Goal: Transaction & Acquisition: Purchase product/service

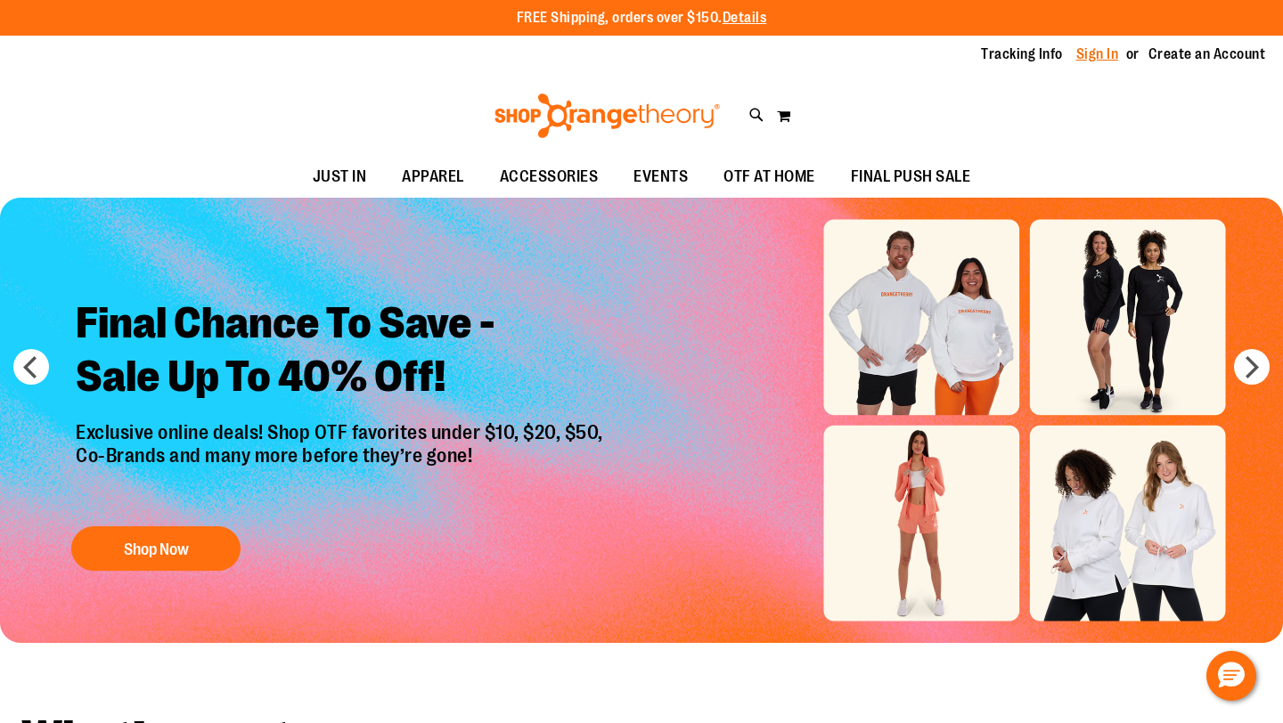
click at [1098, 57] on link "Sign In" at bounding box center [1097, 55] width 43 height 20
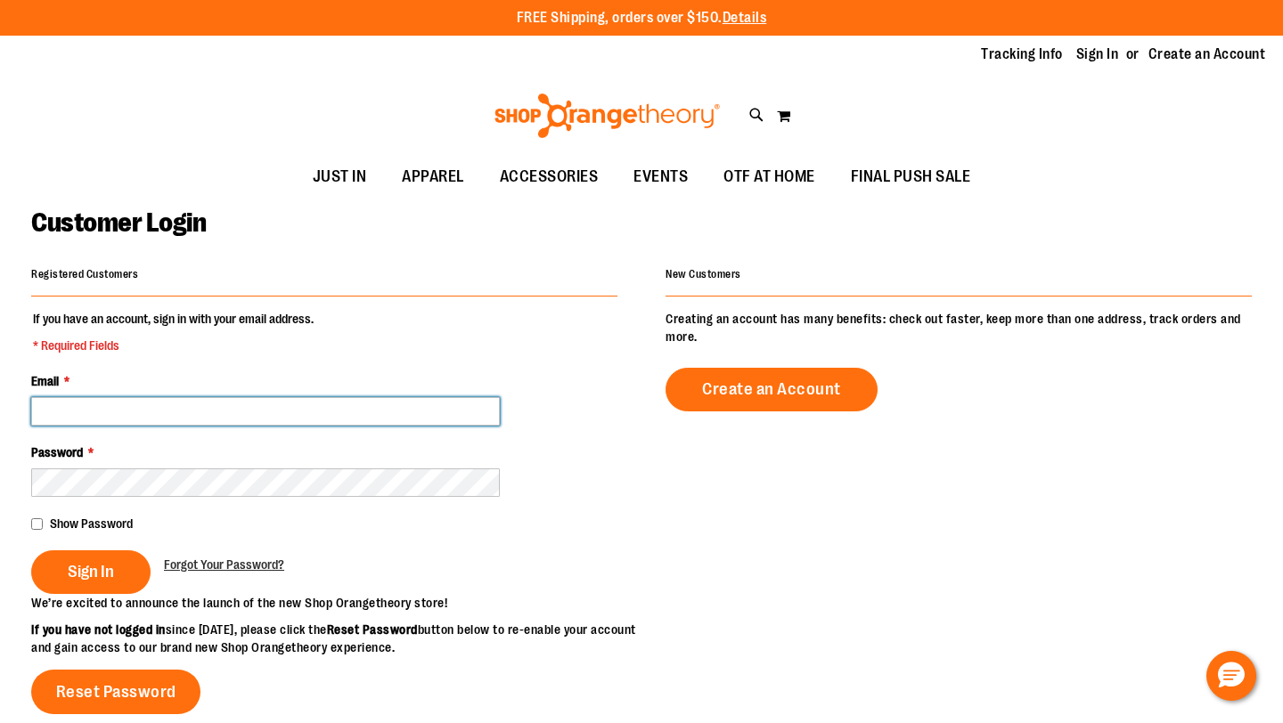
click at [265, 412] on input "Email *" at bounding box center [265, 411] width 469 height 29
type input "**********"
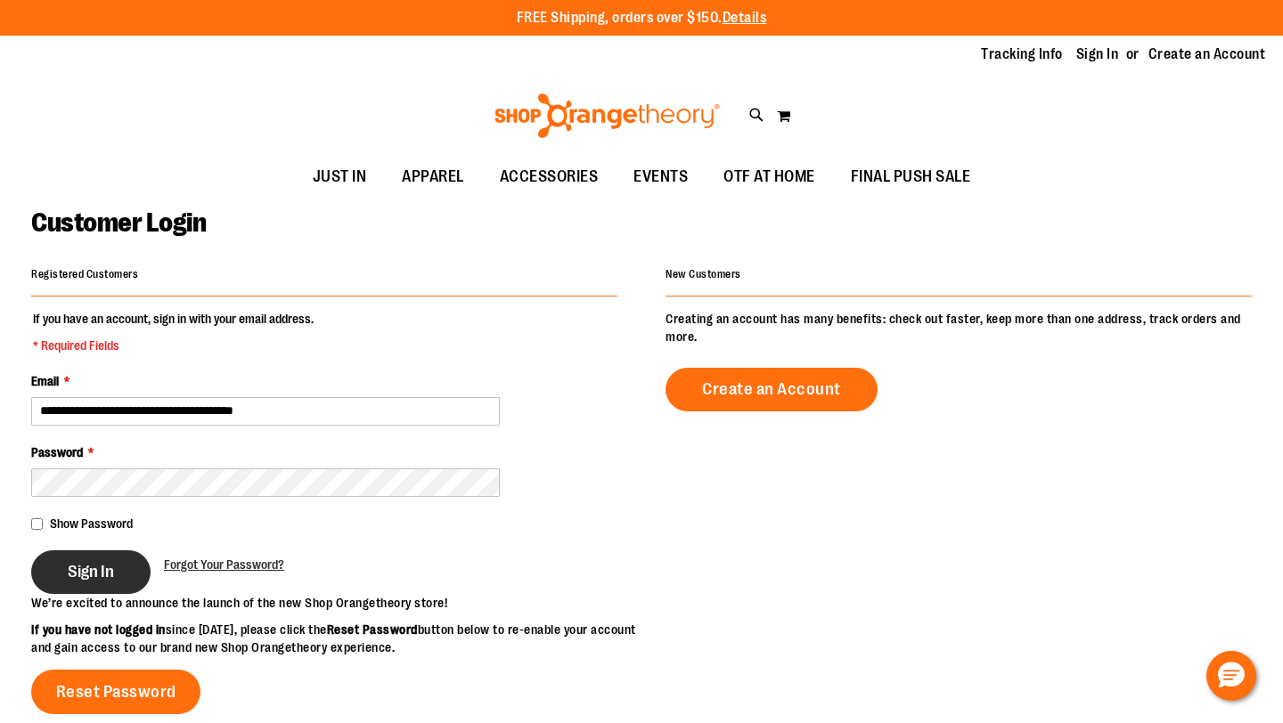
click at [84, 568] on span "Sign In" at bounding box center [91, 572] width 46 height 20
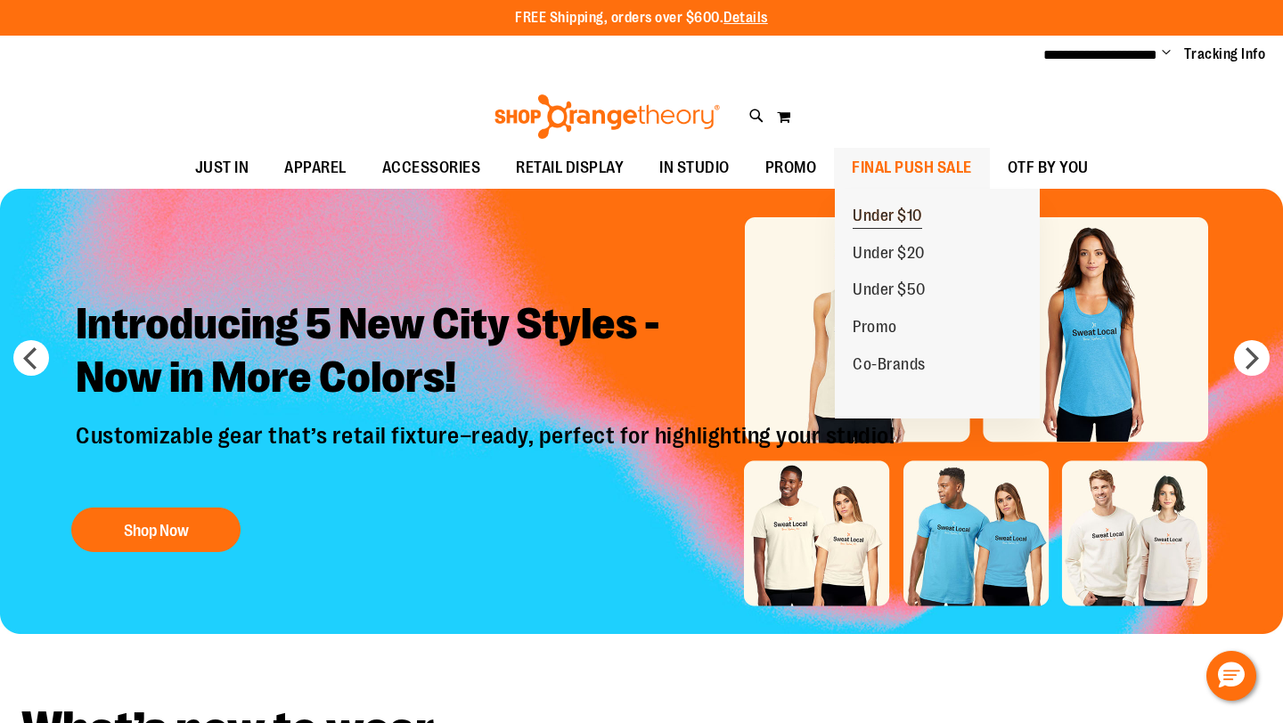
click at [879, 223] on span "Under $10" at bounding box center [887, 218] width 69 height 22
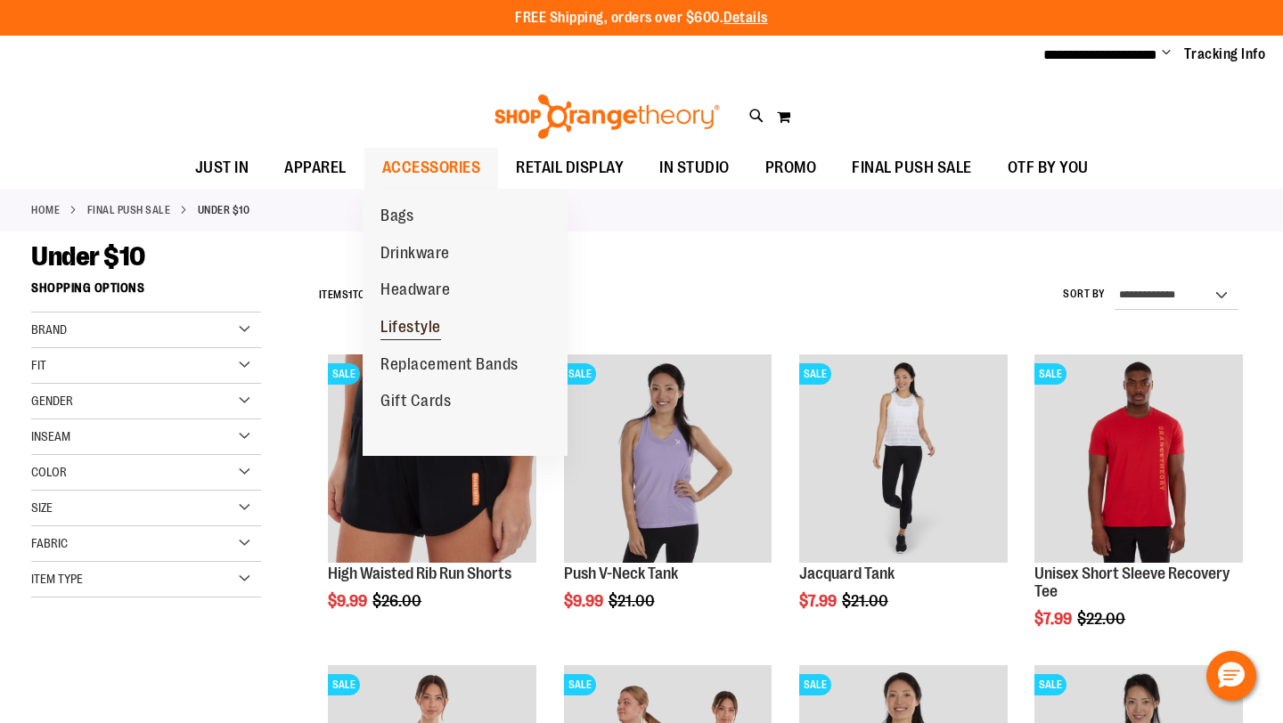
click at [415, 326] on span "Lifestyle" at bounding box center [410, 329] width 61 height 22
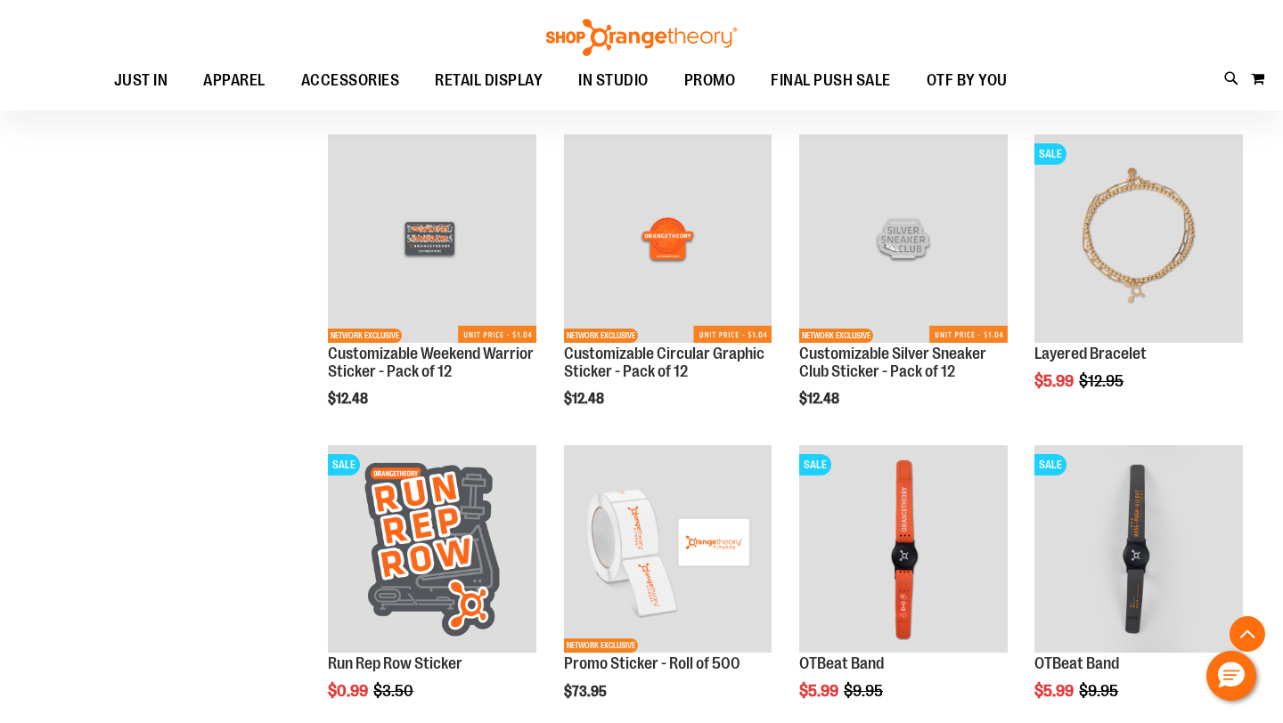
scroll to position [2217, 0]
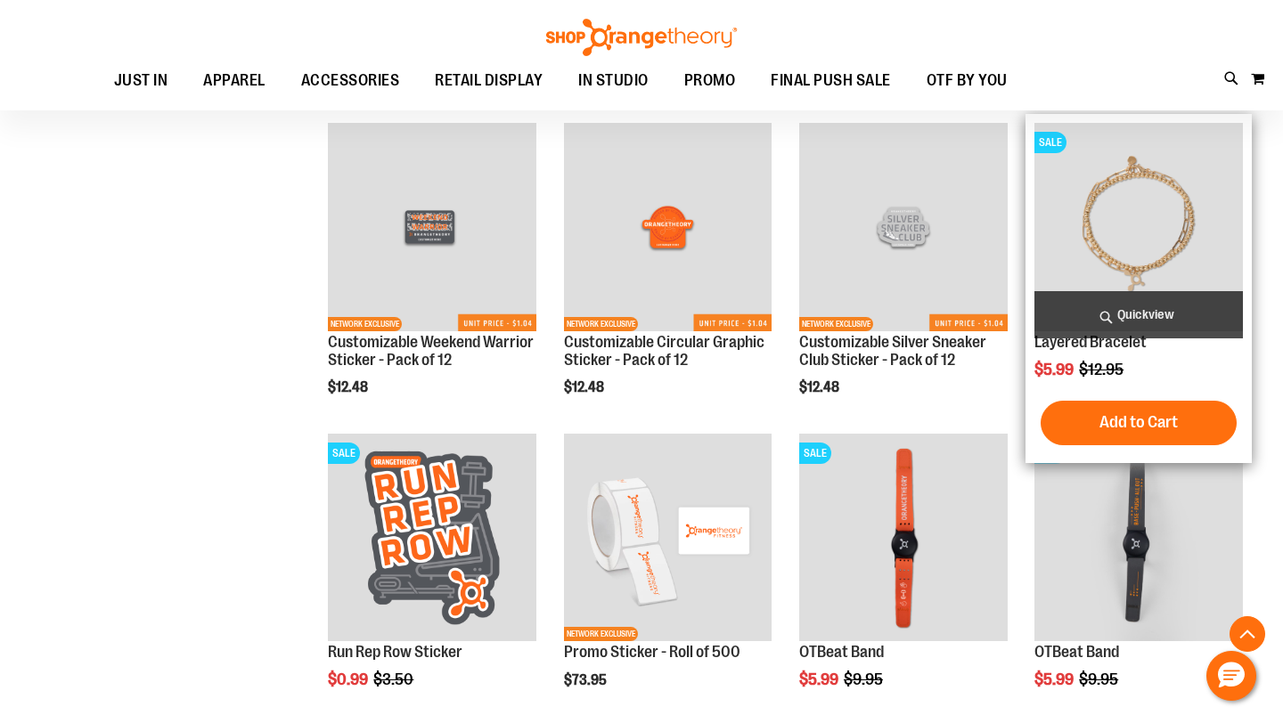
click at [1093, 190] on img "product" at bounding box center [1138, 227] width 208 height 208
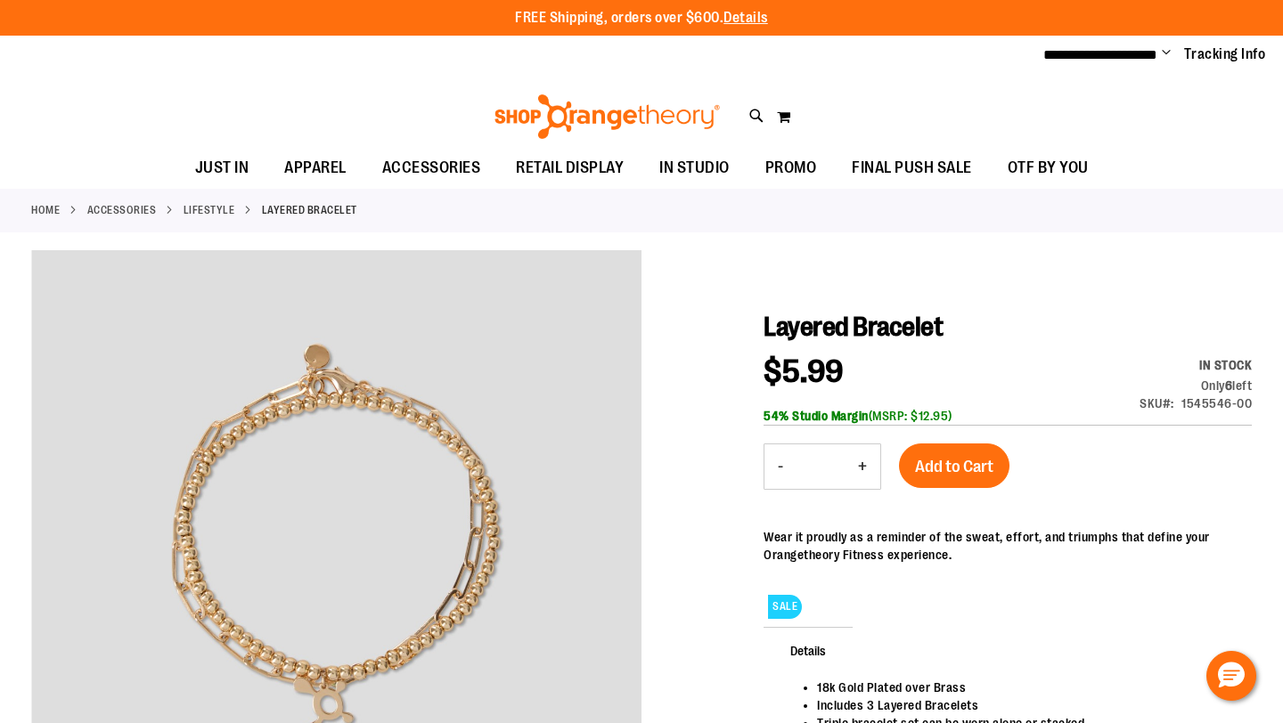
click at [861, 467] on button "+" at bounding box center [863, 467] width 36 height 45
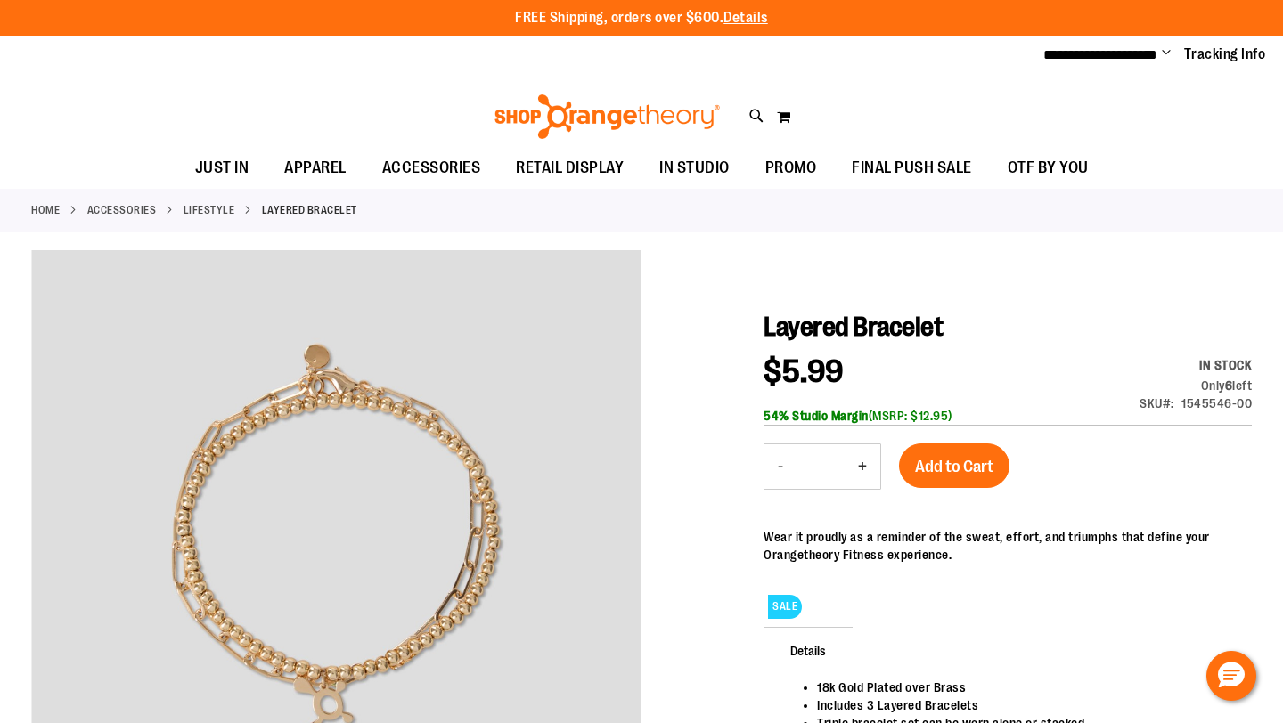
click at [861, 467] on button "+" at bounding box center [863, 467] width 36 height 45
click at [780, 467] on button "-" at bounding box center [780, 467] width 32 height 45
click at [951, 468] on span "Add to Cart" at bounding box center [954, 467] width 78 height 20
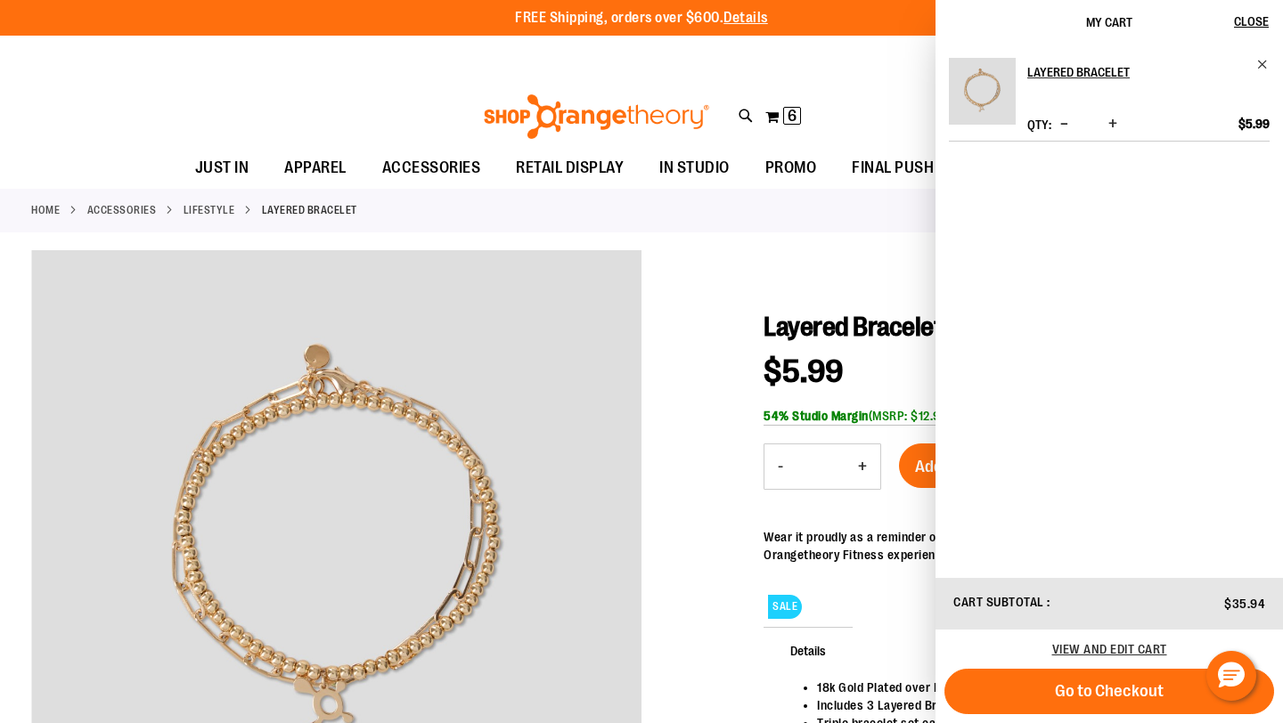
click at [1060, 118] on span "Decrease product quantity" at bounding box center [1064, 124] width 8 height 18
click at [1250, 19] on span "Close" at bounding box center [1251, 21] width 35 height 14
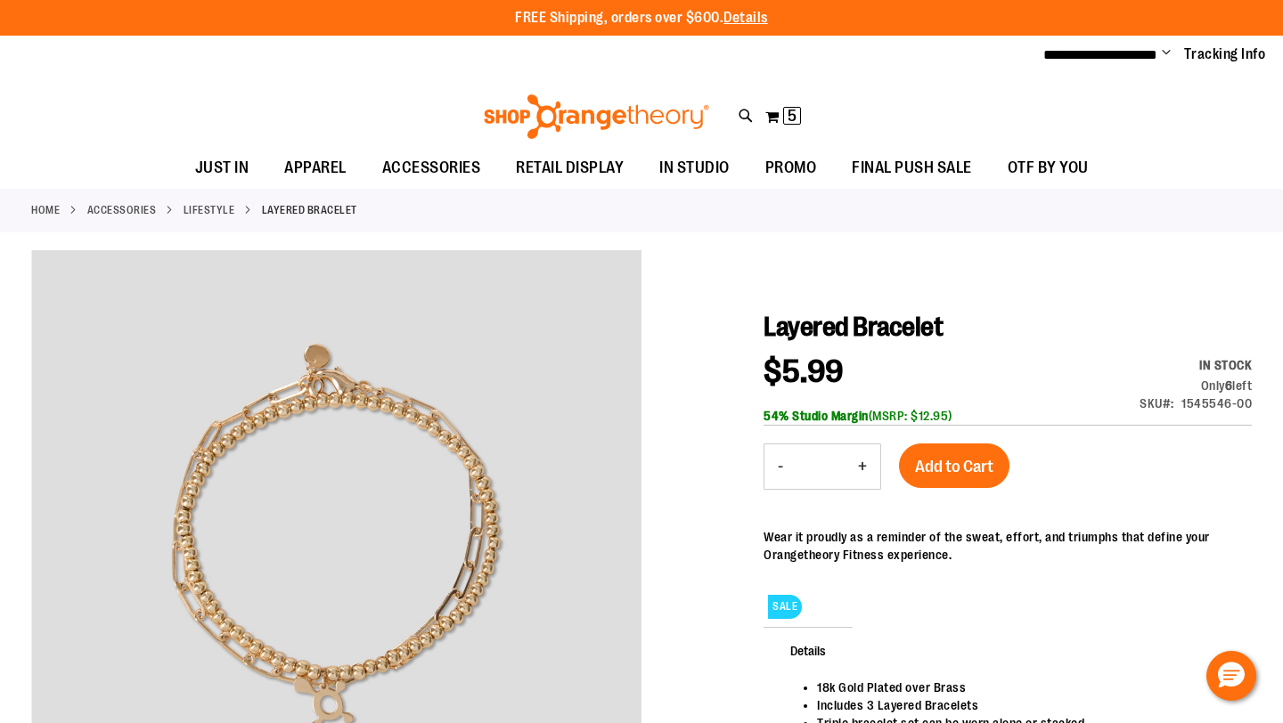
click at [862, 460] on button "+" at bounding box center [863, 467] width 36 height 45
type input "*"
click at [956, 468] on span "Add to Cart" at bounding box center [954, 467] width 78 height 20
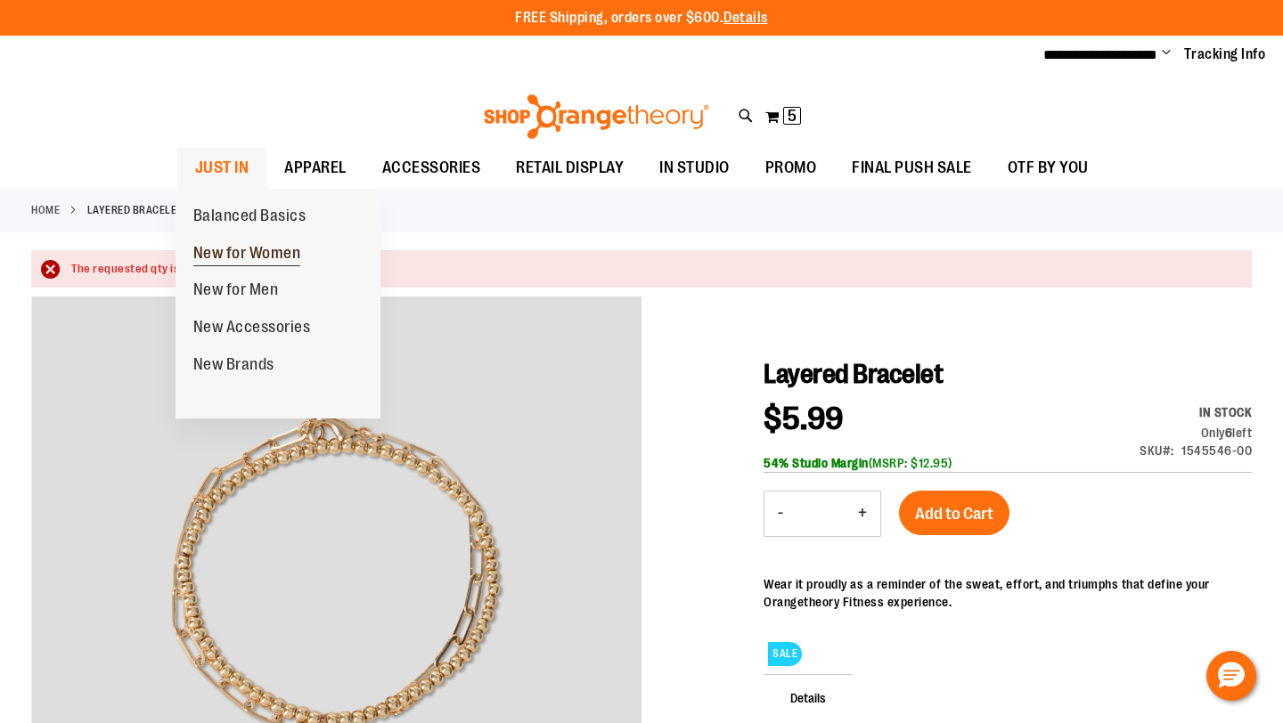
click at [236, 253] on span "New for Women" at bounding box center [247, 255] width 108 height 22
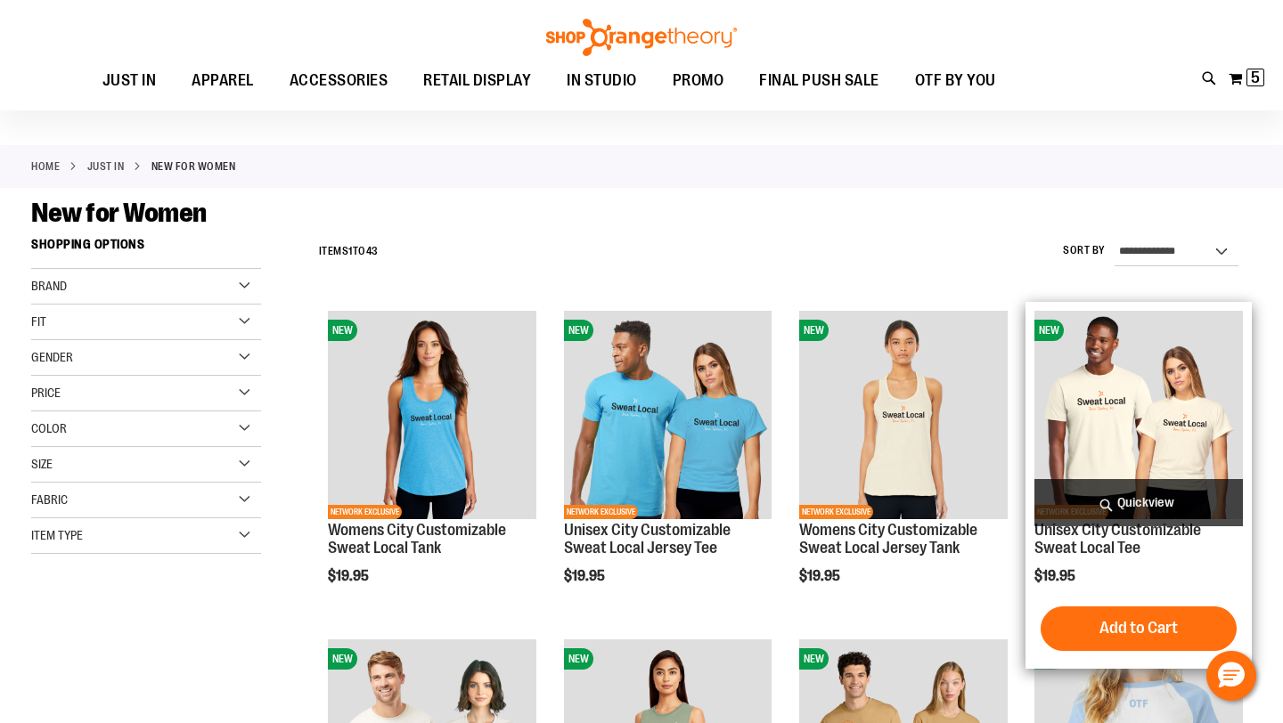
scroll to position [275, 0]
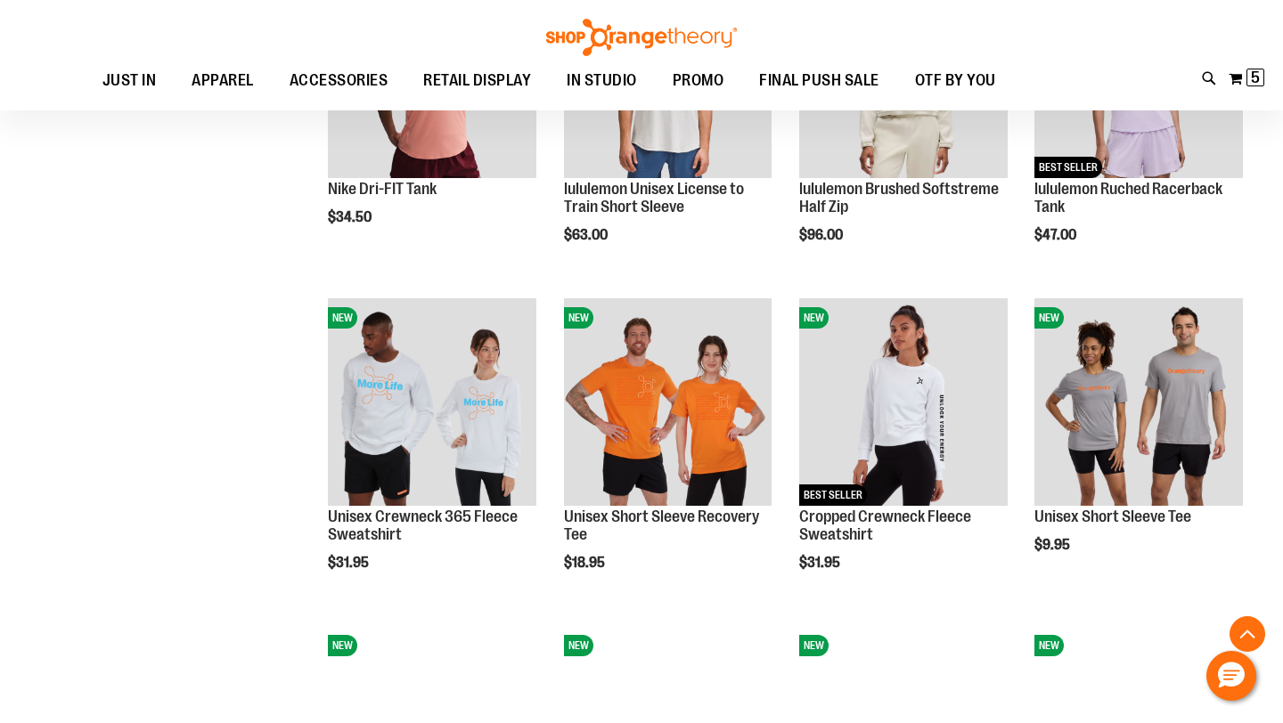
scroll to position [1401, 0]
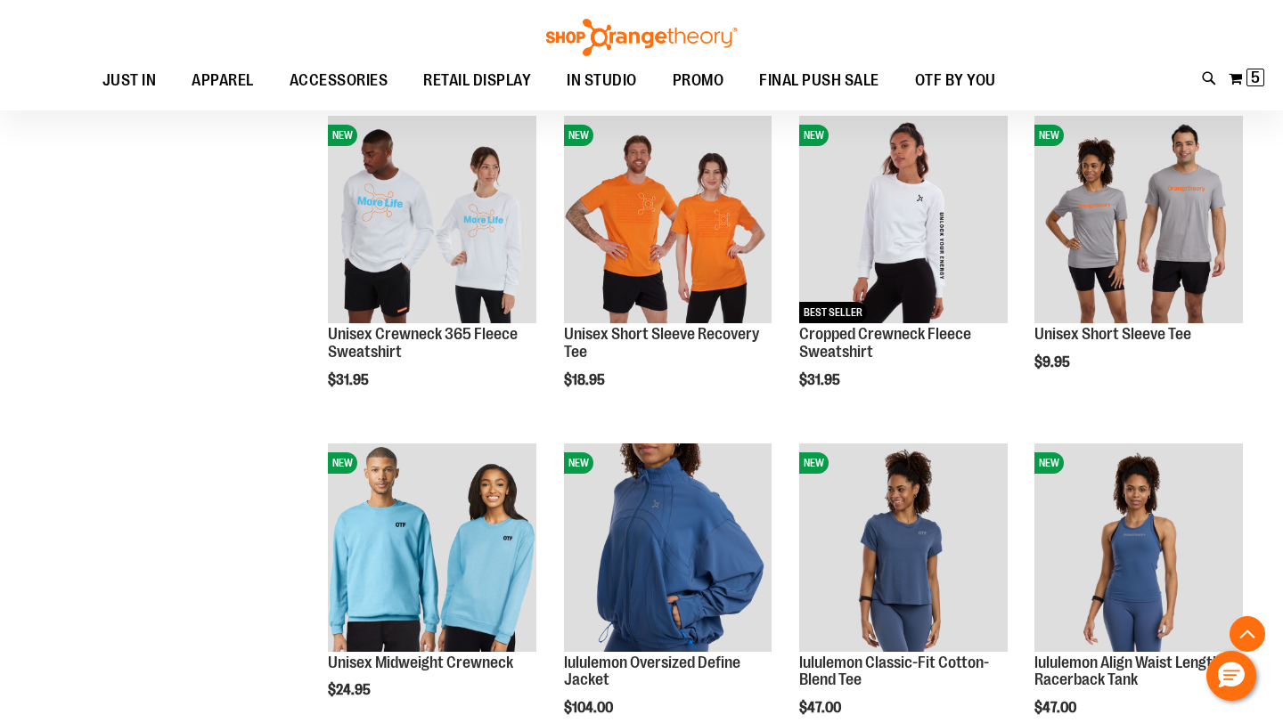
scroll to position [1675, 0]
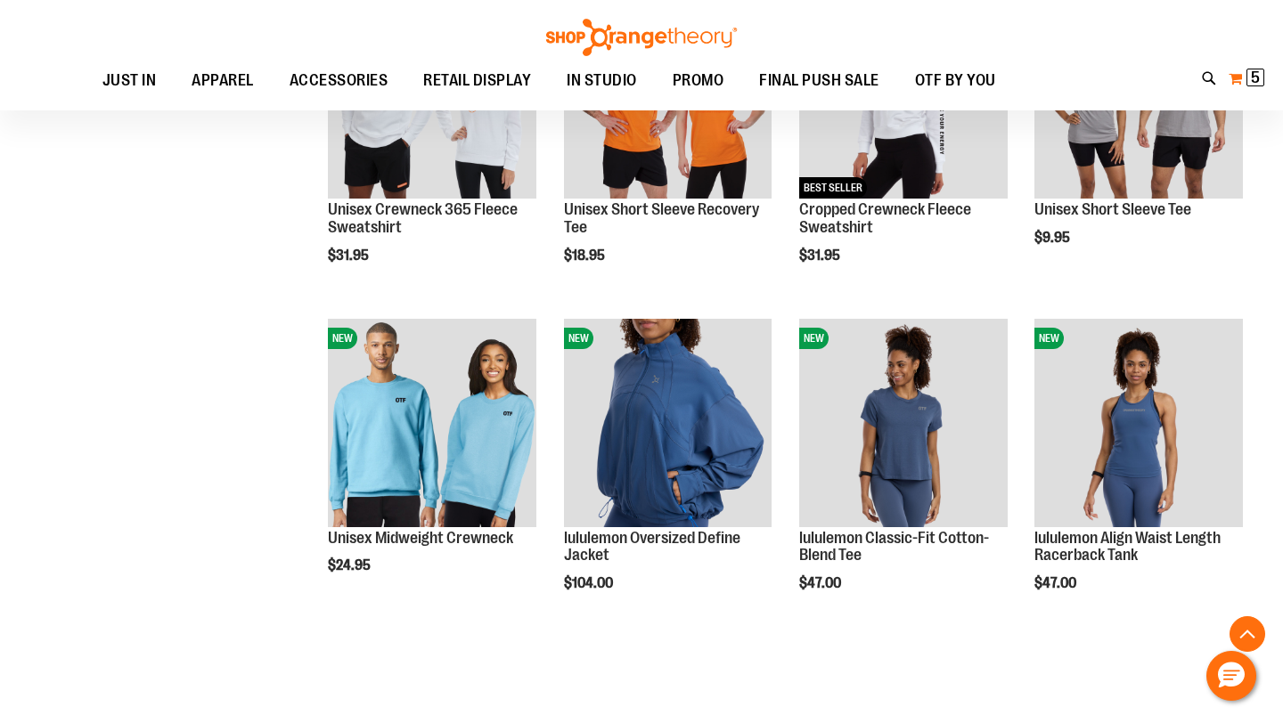
click at [1254, 78] on span "5" at bounding box center [1255, 78] width 9 height 18
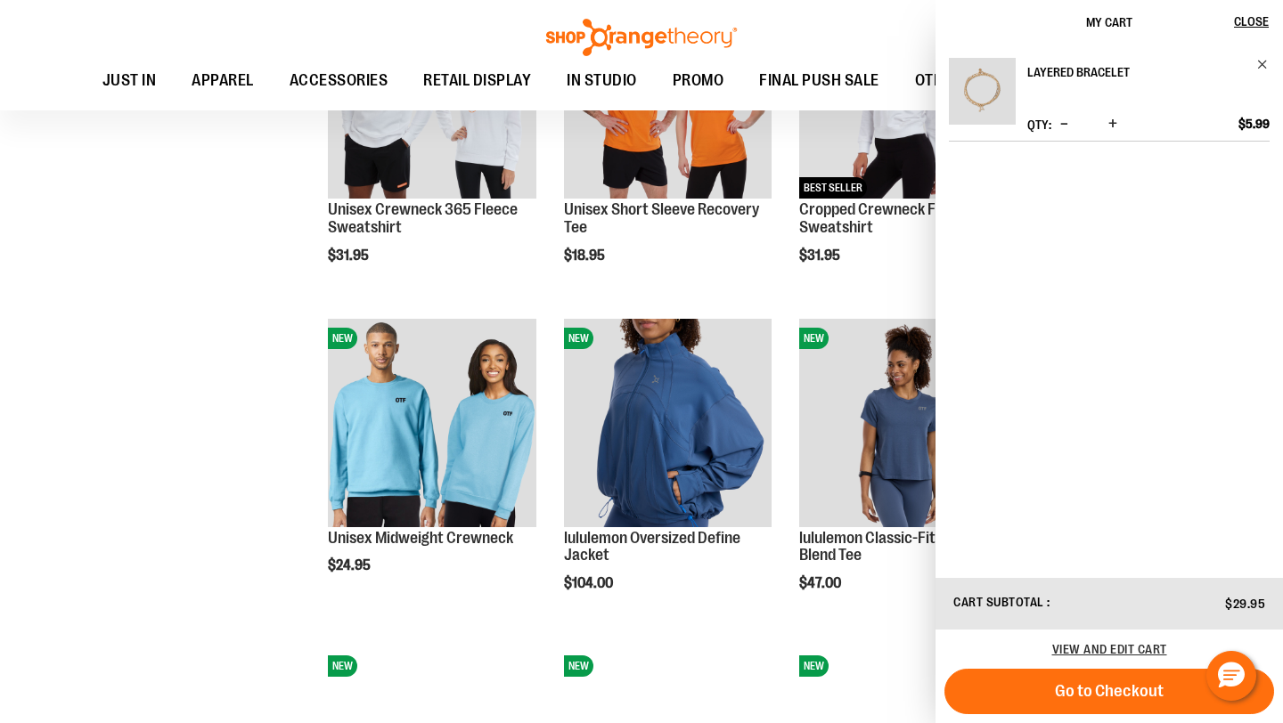
click at [1061, 62] on h2 "Layered Bracelet" at bounding box center [1136, 72] width 218 height 29
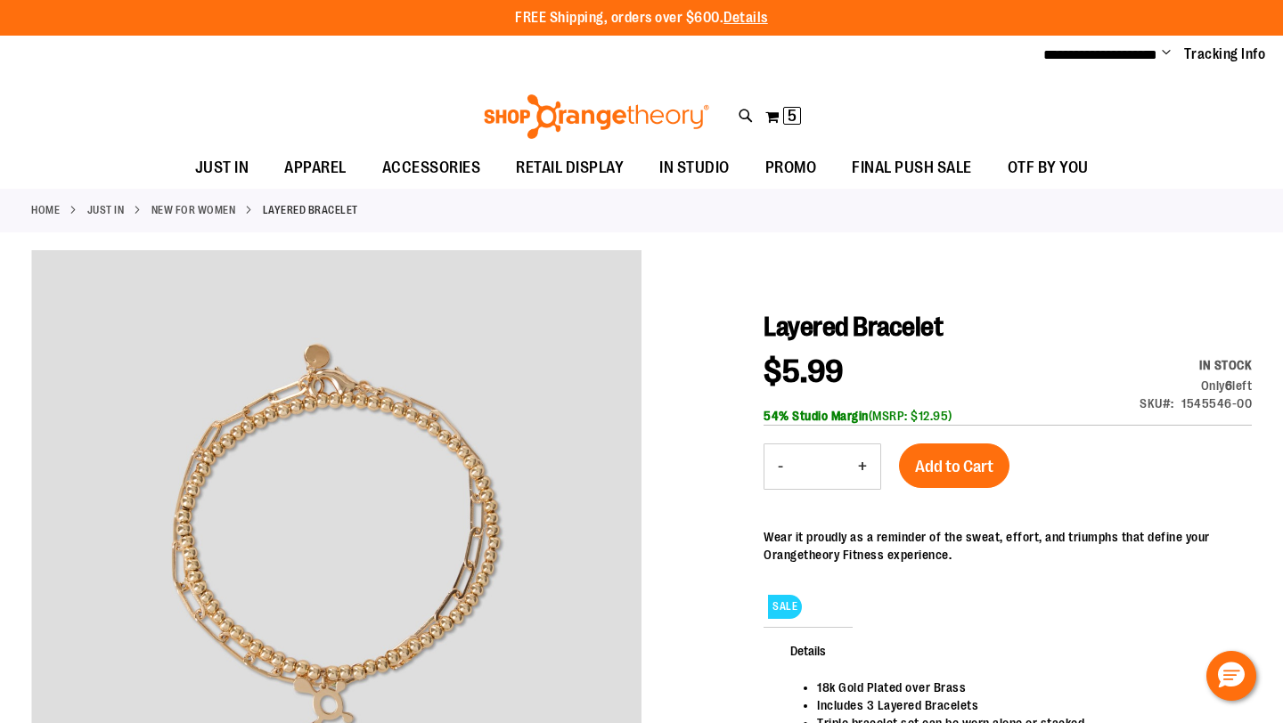
click at [866, 465] on button "+" at bounding box center [863, 467] width 36 height 45
type input "*"
click at [954, 470] on span "Add to Cart" at bounding box center [954, 467] width 78 height 20
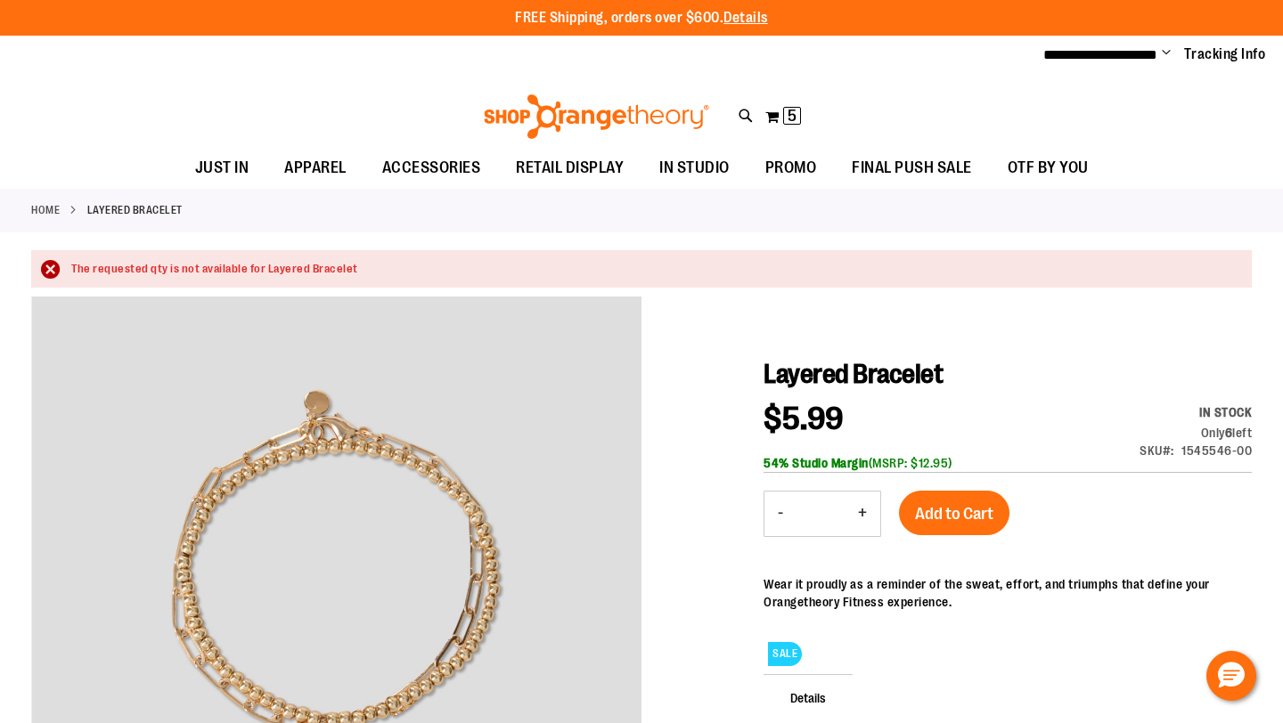
click at [575, 110] on img at bounding box center [596, 116] width 231 height 45
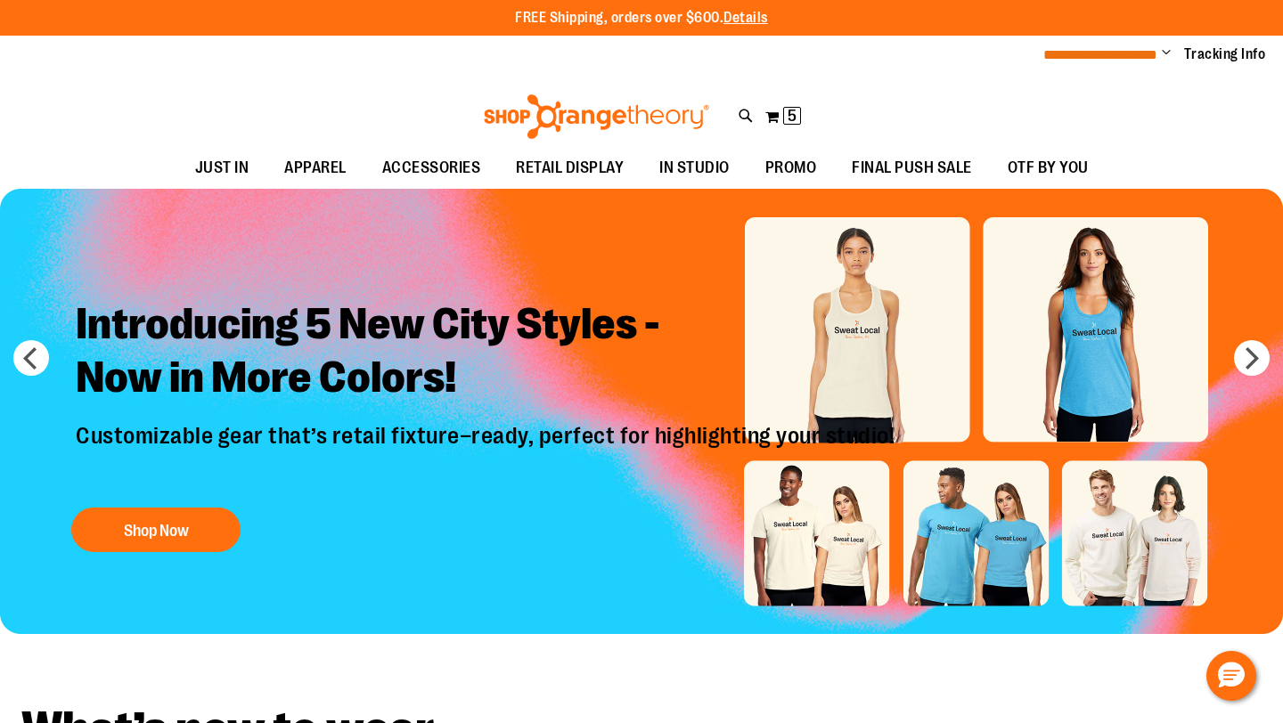
click at [1151, 55] on span "**********" at bounding box center [1100, 54] width 114 height 13
click at [1168, 53] on span "Change" at bounding box center [1166, 53] width 9 height 17
click at [778, 116] on button "My Cart 5 5 items" at bounding box center [782, 116] width 37 height 29
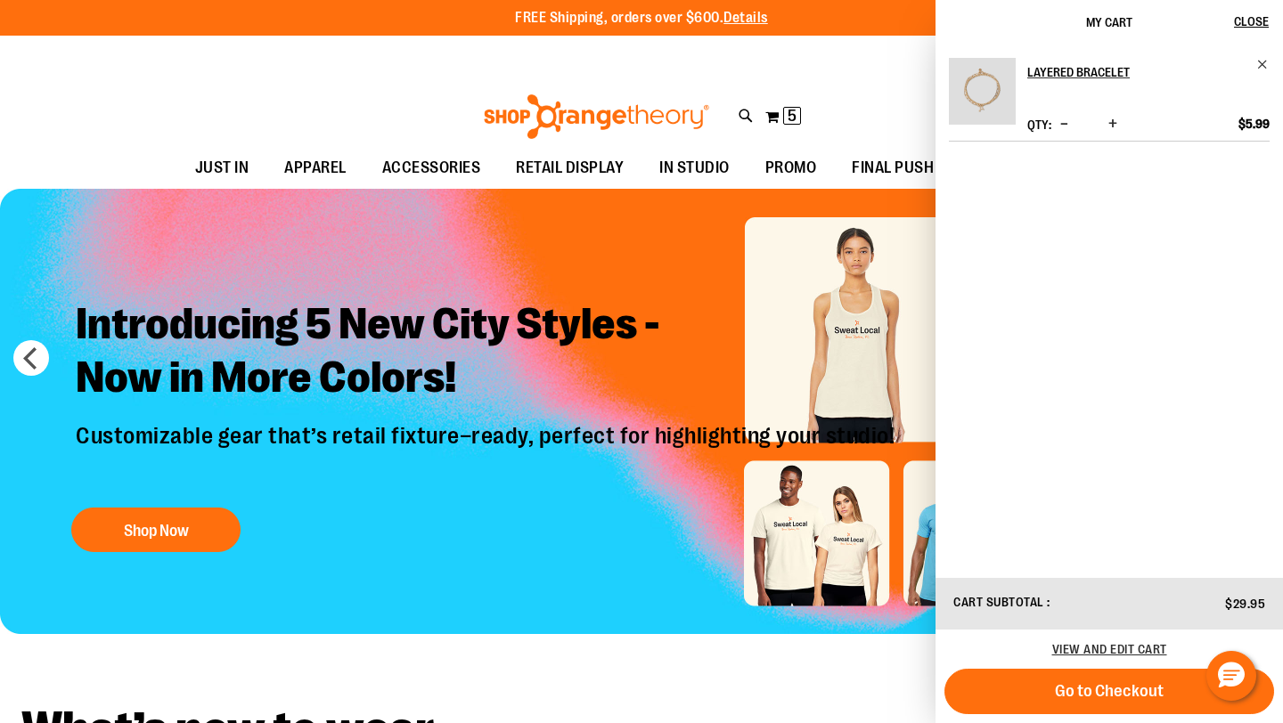
click at [1115, 122] on span "Increase product quantity" at bounding box center [1112, 124] width 9 height 18
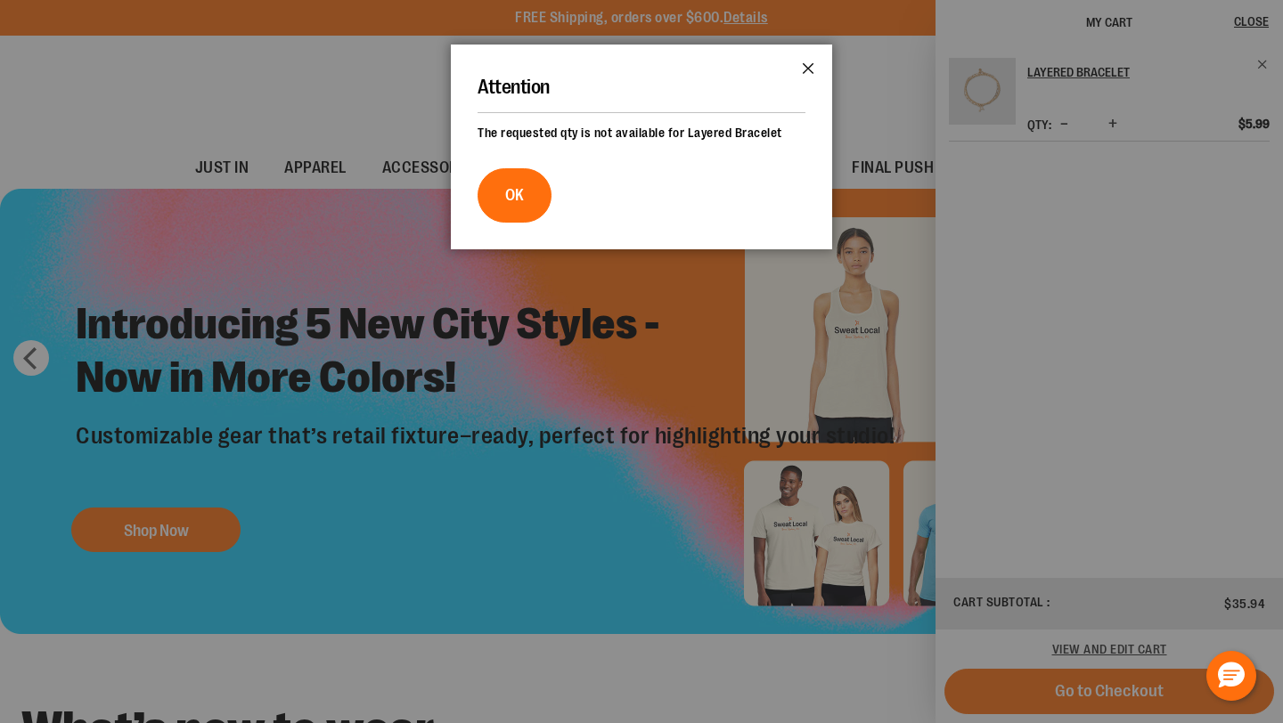
click at [805, 66] on button "Close" at bounding box center [808, 74] width 48 height 59
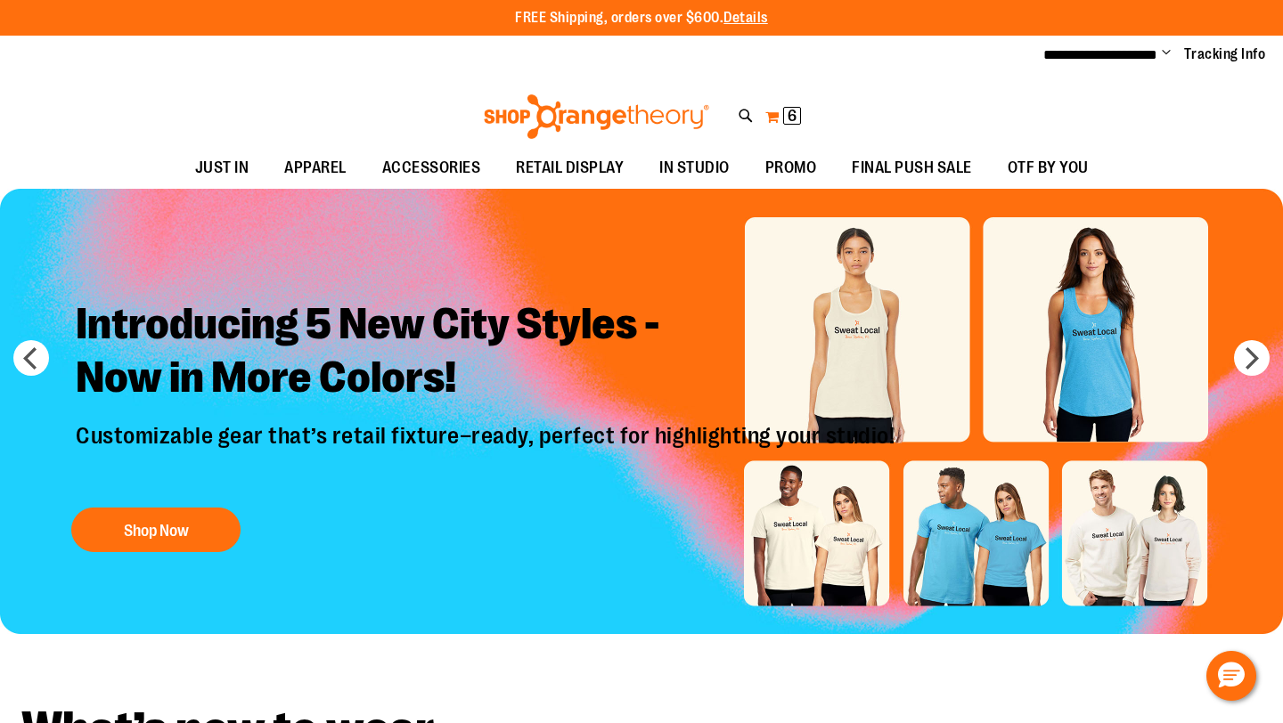
click at [797, 118] on span "6 6 items" at bounding box center [792, 116] width 18 height 18
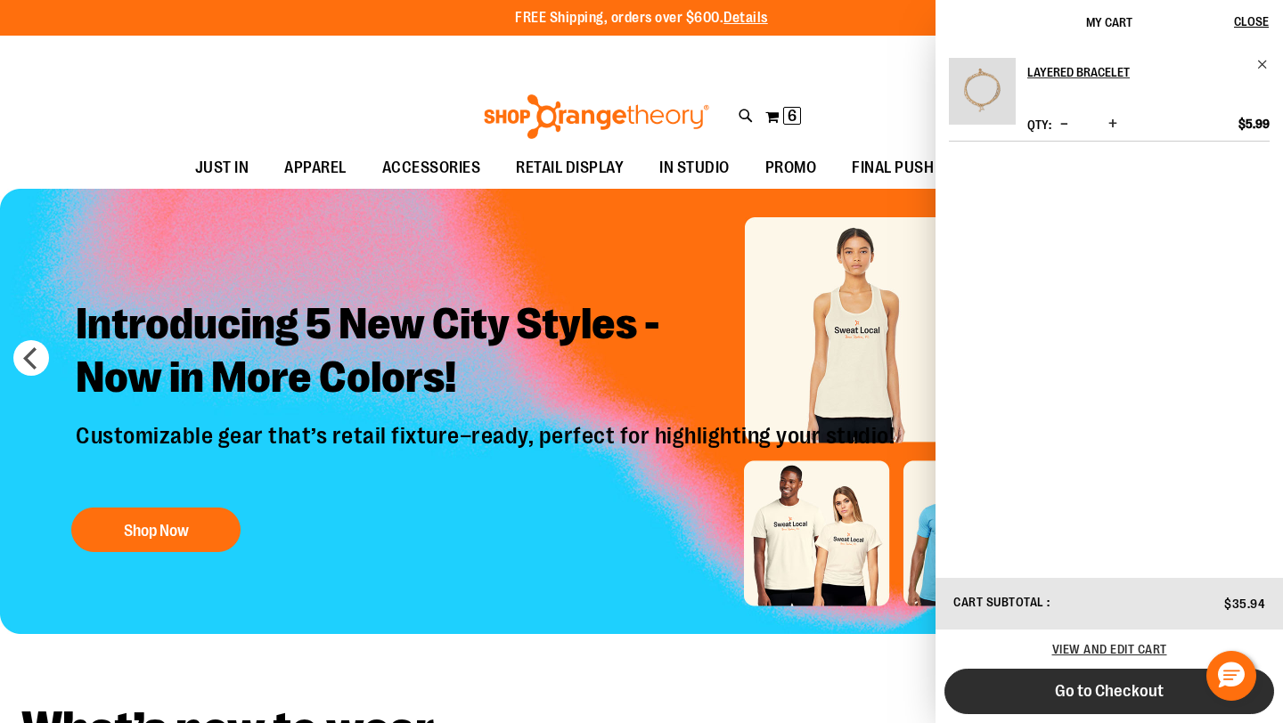
click at [1051, 704] on button "Go to Checkout" at bounding box center [1109, 691] width 330 height 45
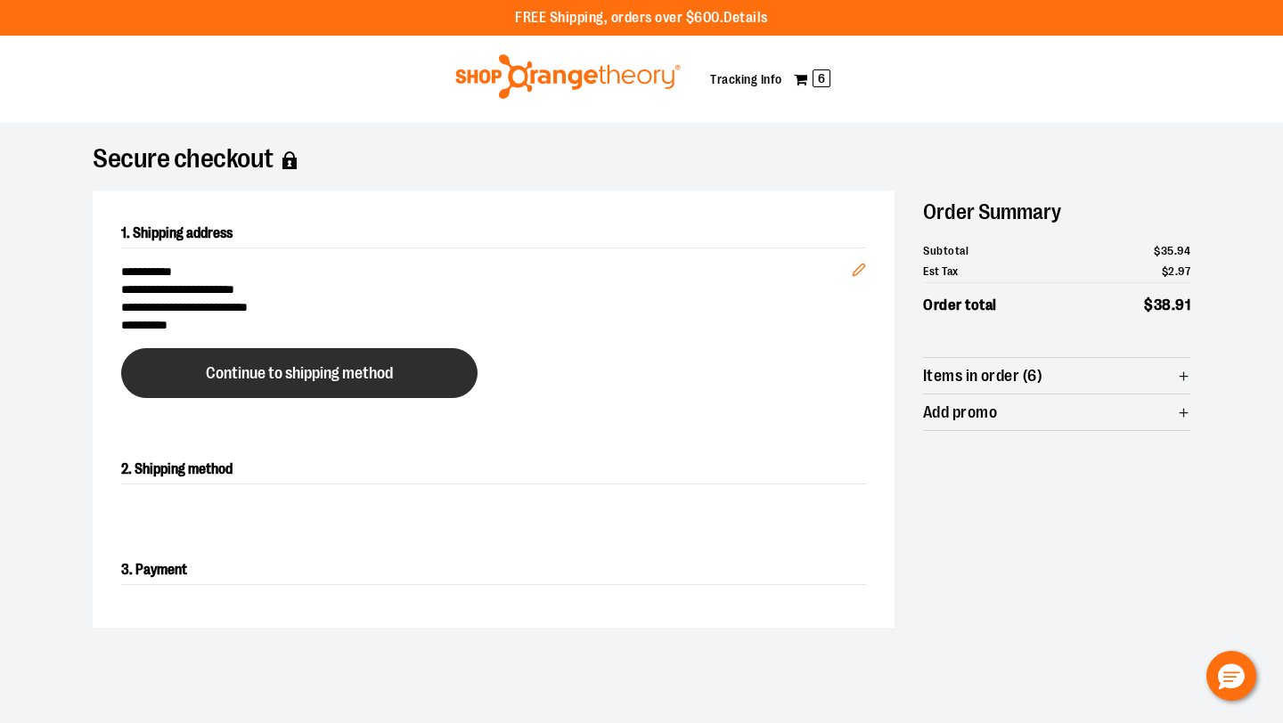
click at [316, 380] on span "Continue to shipping method" at bounding box center [299, 373] width 187 height 17
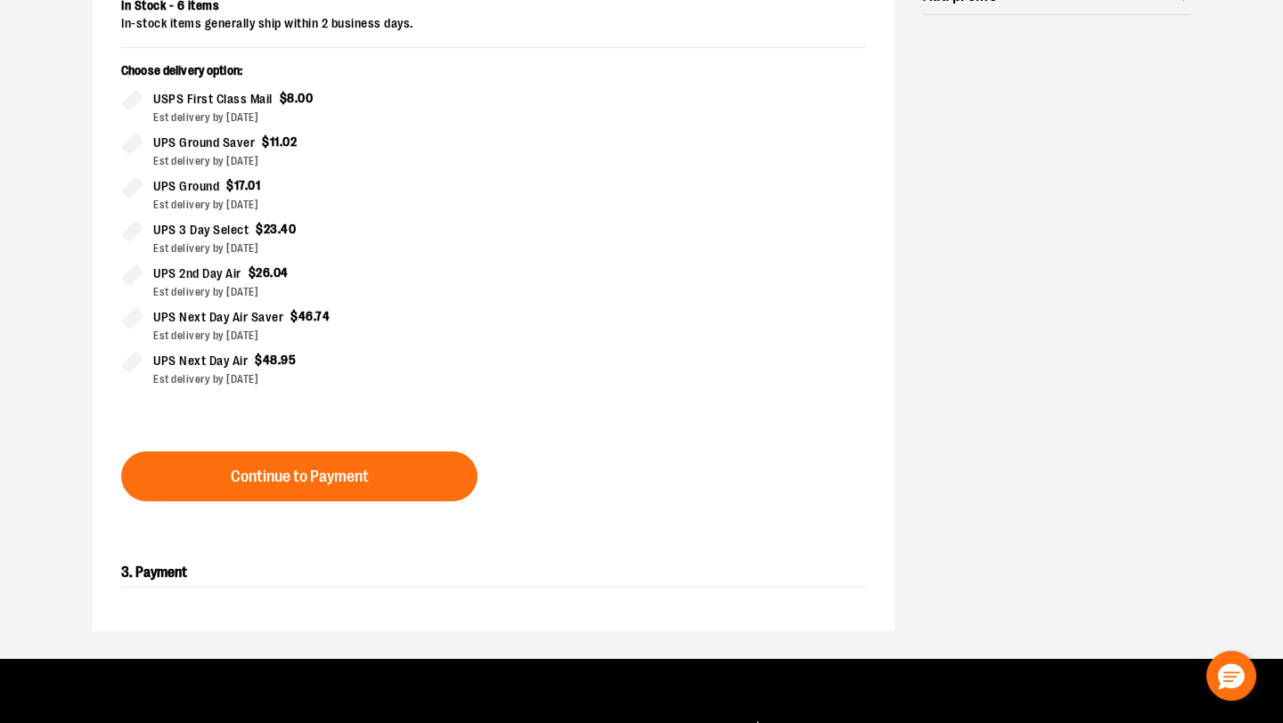
scroll to position [436, 0]
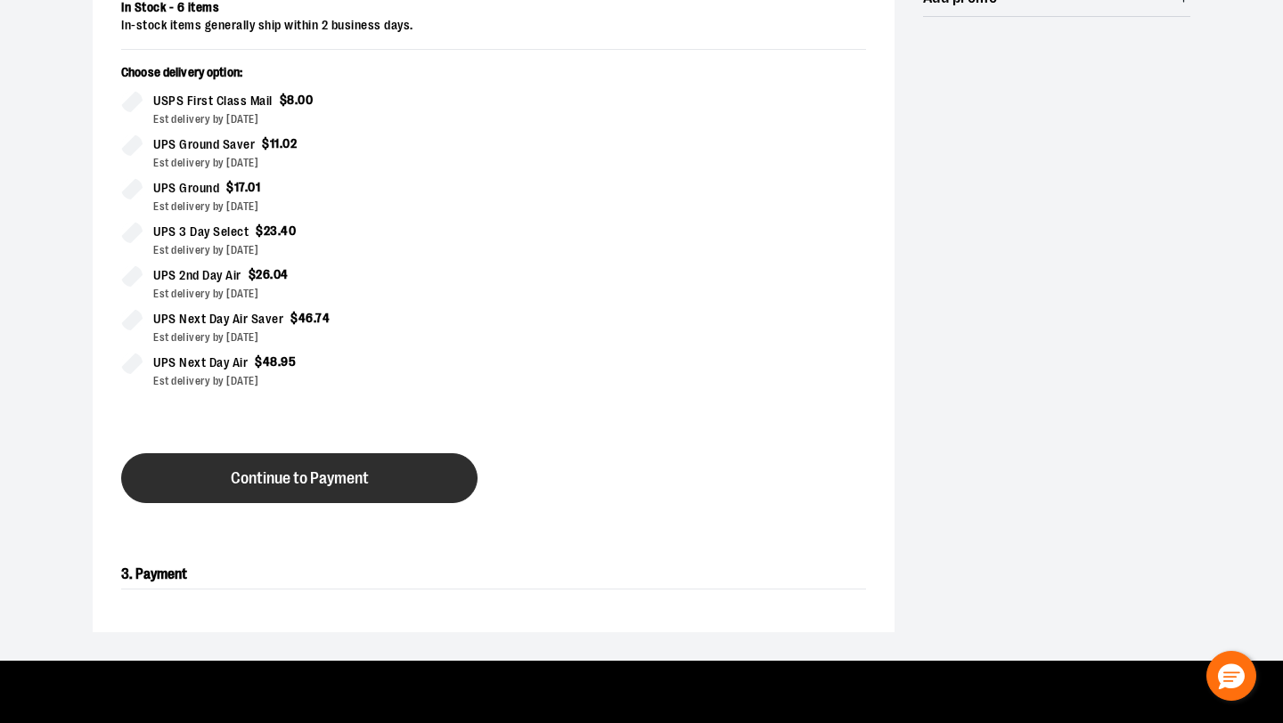
click at [313, 468] on button "Continue to Payment" at bounding box center [299, 478] width 356 height 50
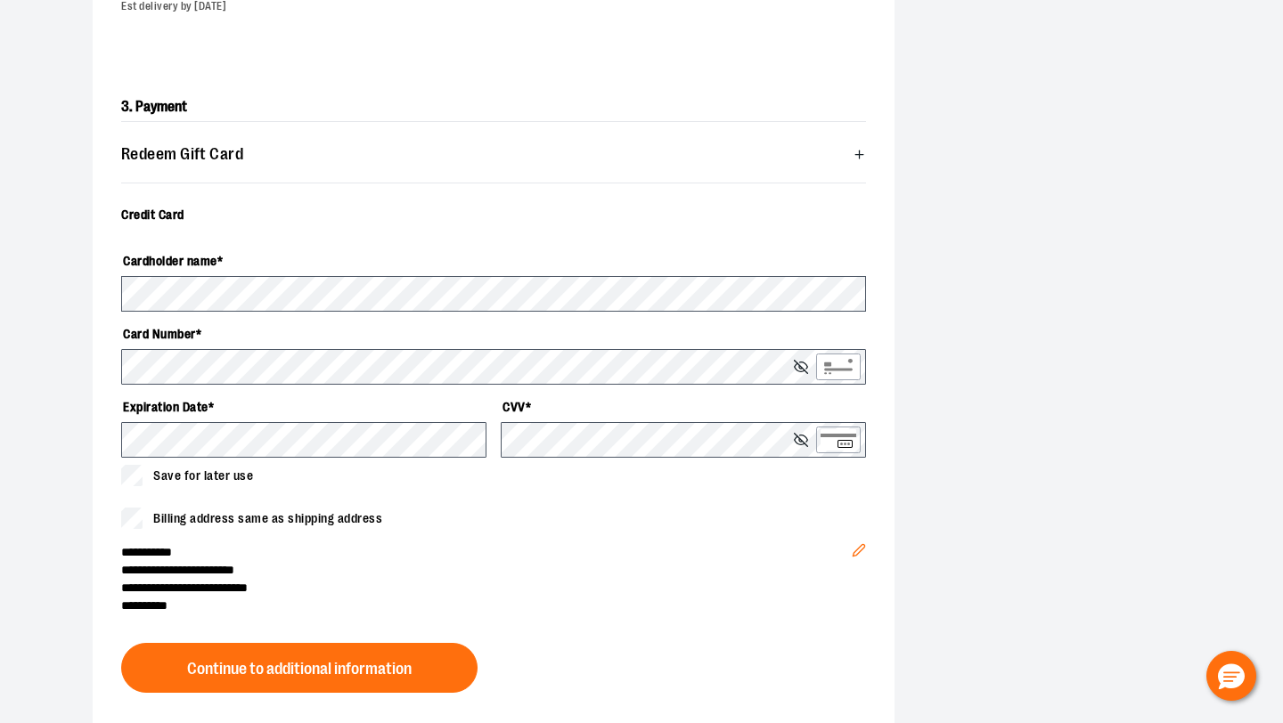
scroll to position [475, 0]
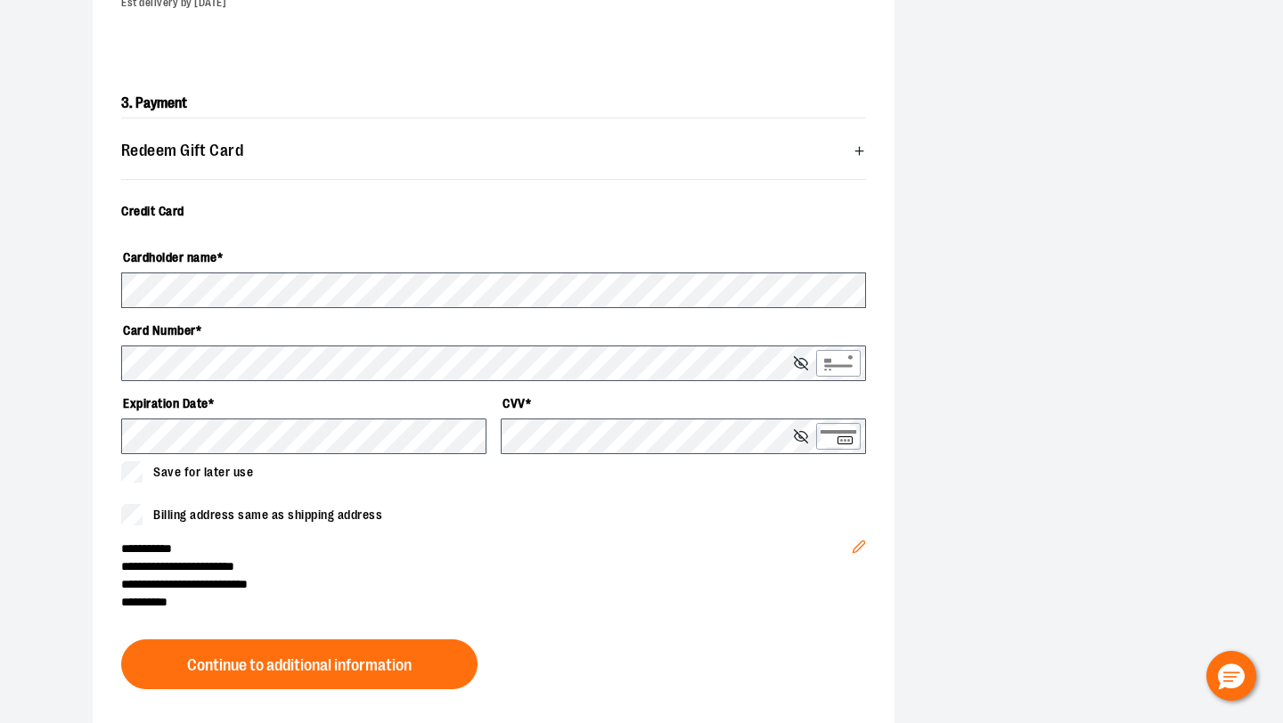
click at [206, 466] on span "Save for later use" at bounding box center [203, 472] width 100 height 19
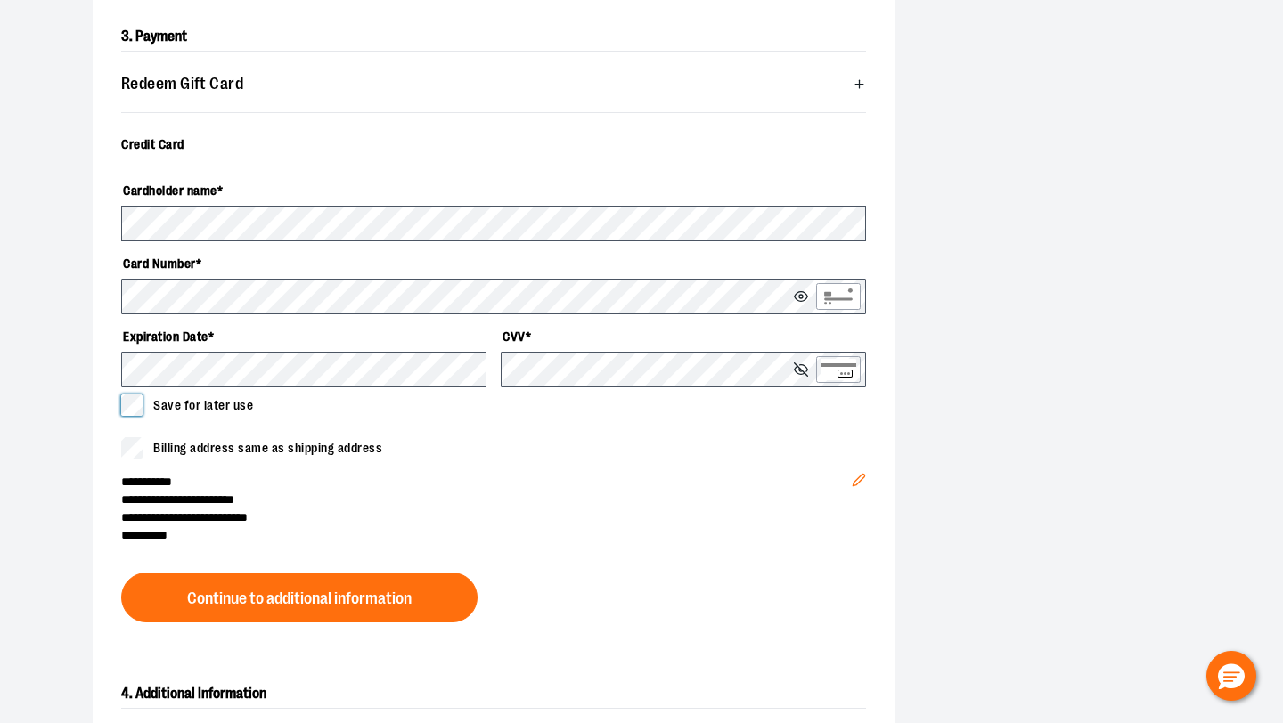
scroll to position [541, 0]
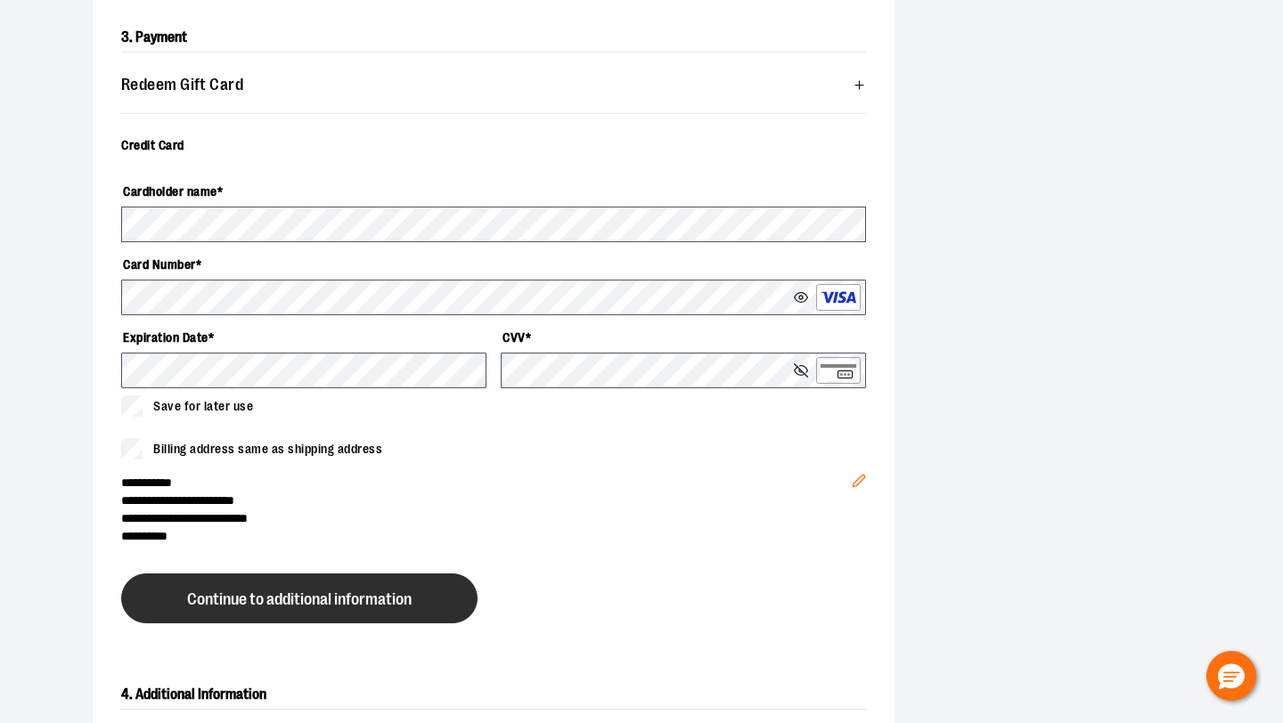
click at [282, 605] on span "Continue to additional information" at bounding box center [299, 600] width 225 height 17
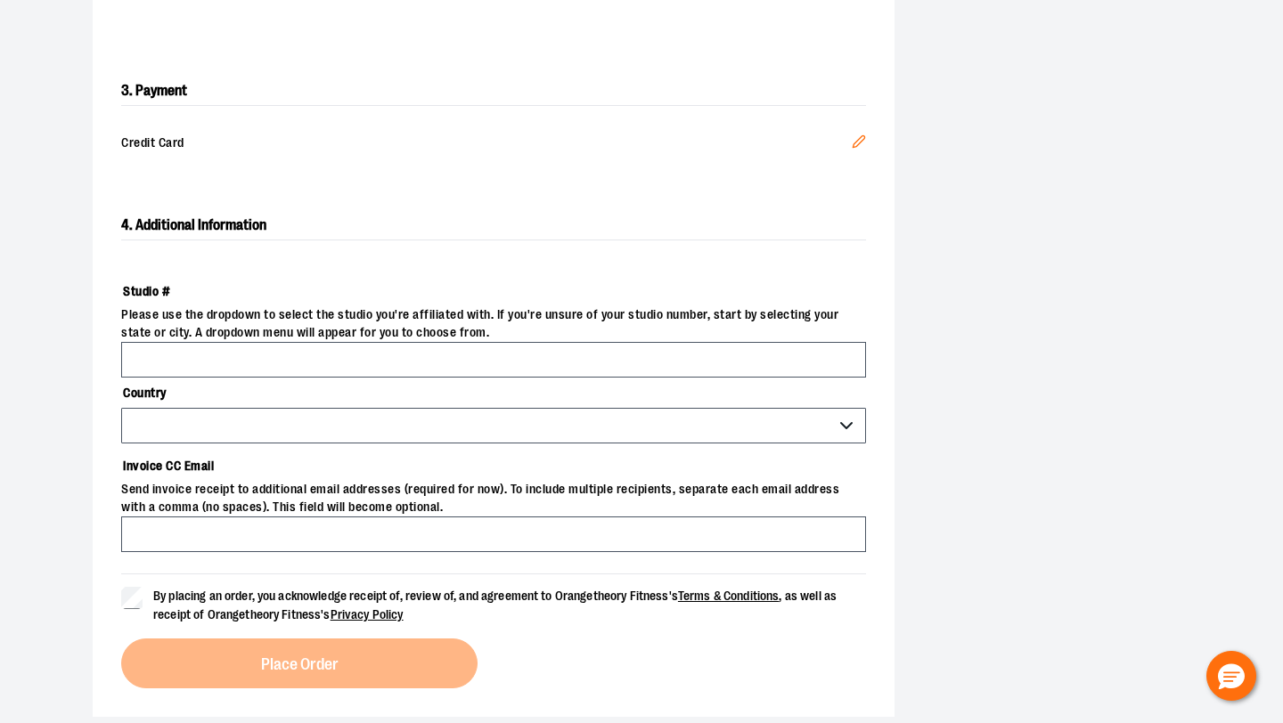
scroll to position [491, 0]
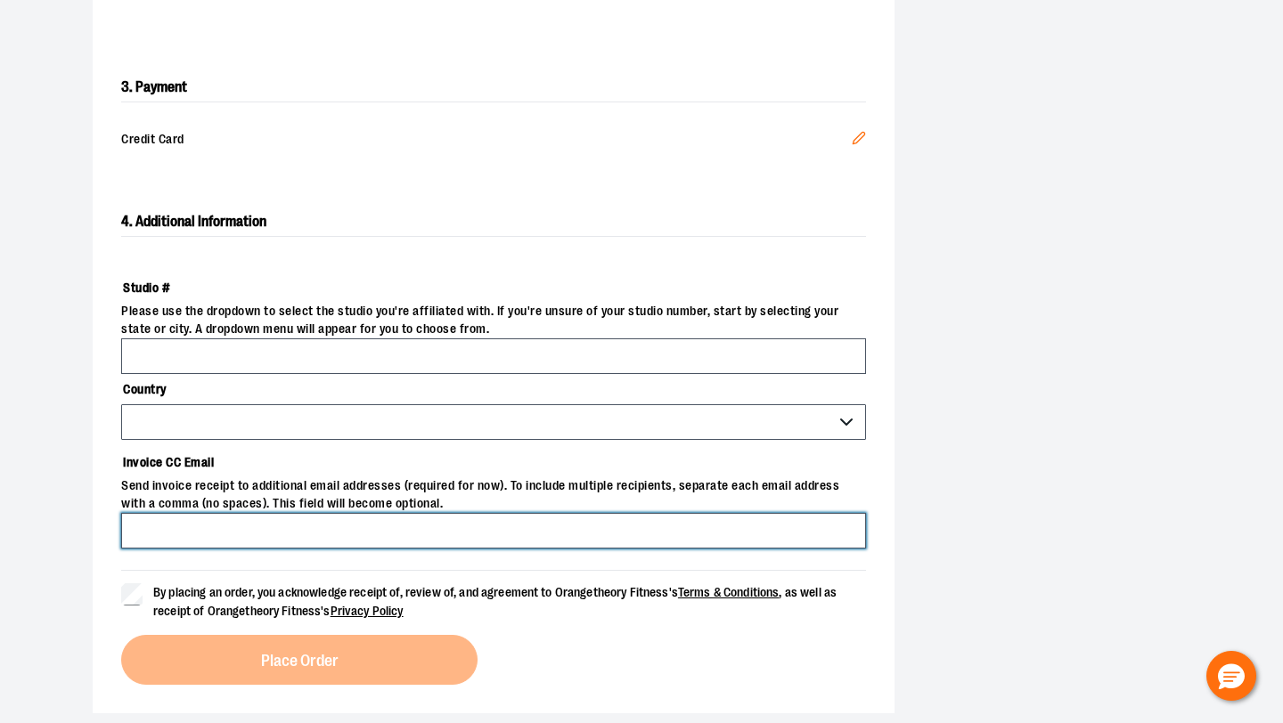
click at [265, 539] on input "Invoice CC Email" at bounding box center [493, 531] width 745 height 36
drag, startPoint x: 274, startPoint y: 533, endPoint x: 261, endPoint y: 533, distance: 12.5
click at [261, 533] on input "**********" at bounding box center [493, 531] width 745 height 36
drag, startPoint x: 253, startPoint y: 524, endPoint x: 97, endPoint y: 510, distance: 156.6
click at [97, 510] on div "**********" at bounding box center [494, 446] width 802 height 535
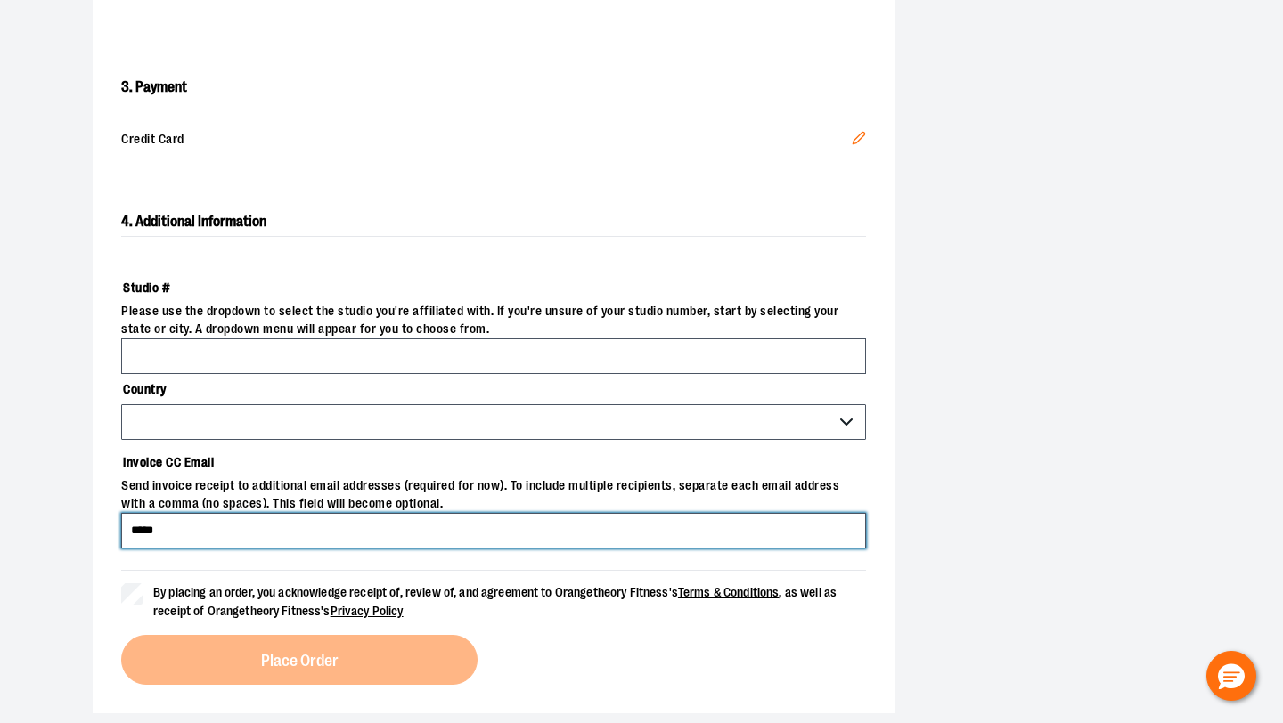
type input "**********"
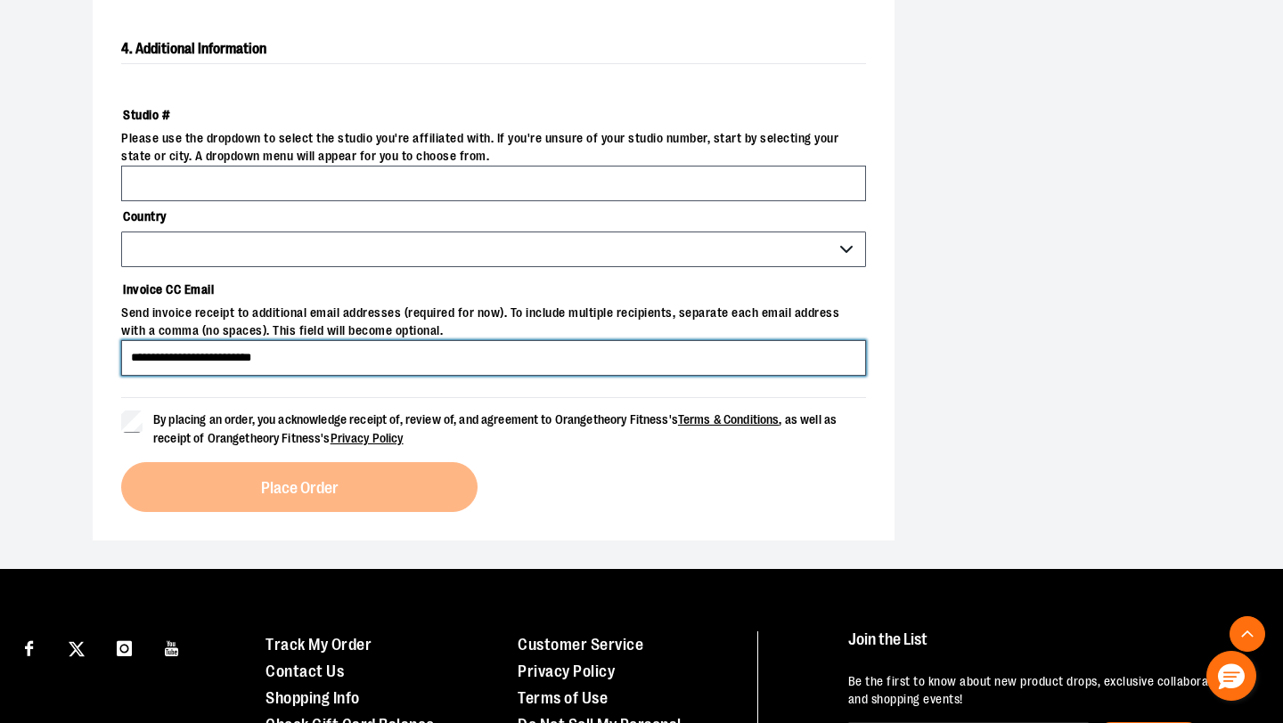
scroll to position [666, 0]
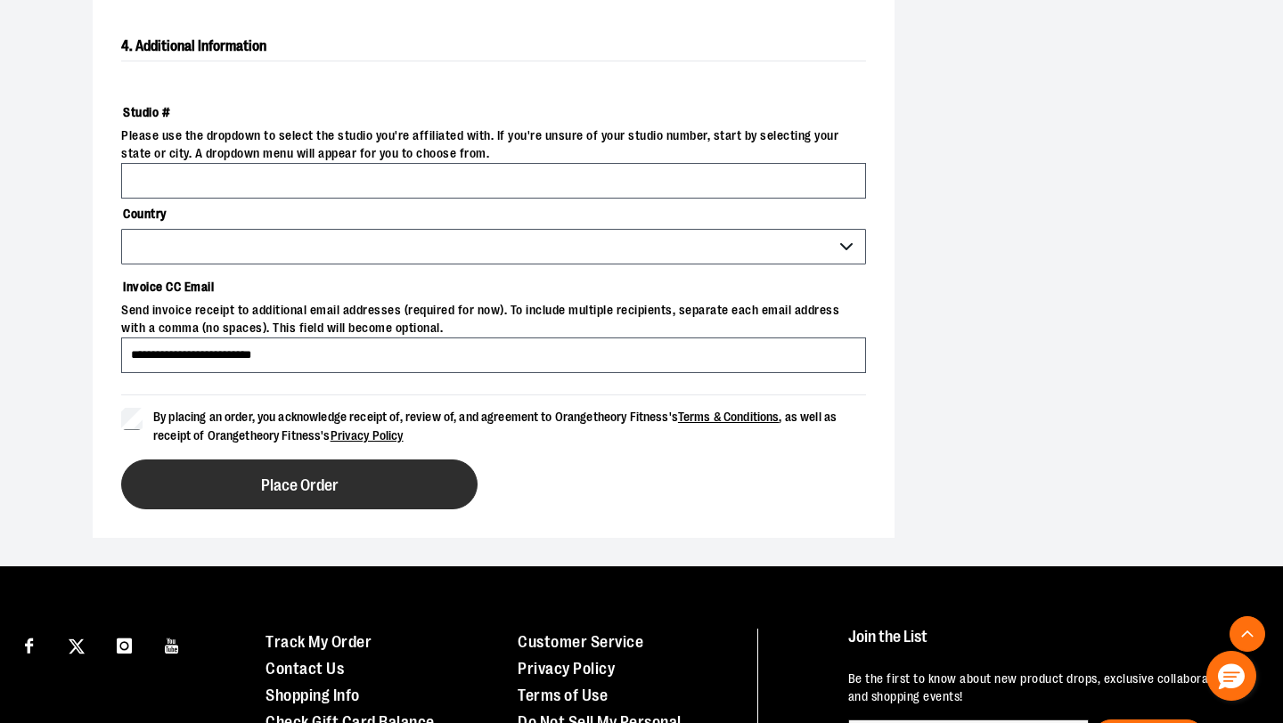
click at [349, 485] on button "Place Order" at bounding box center [299, 485] width 356 height 50
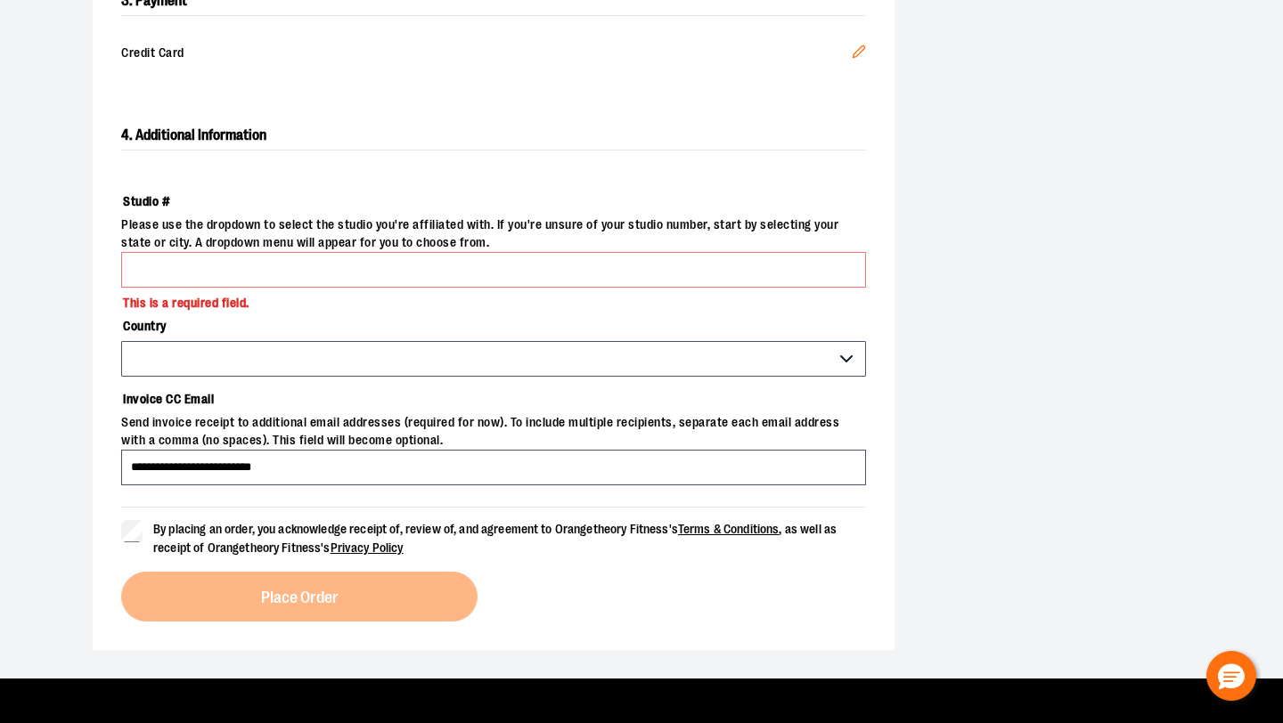
scroll to position [559, 0]
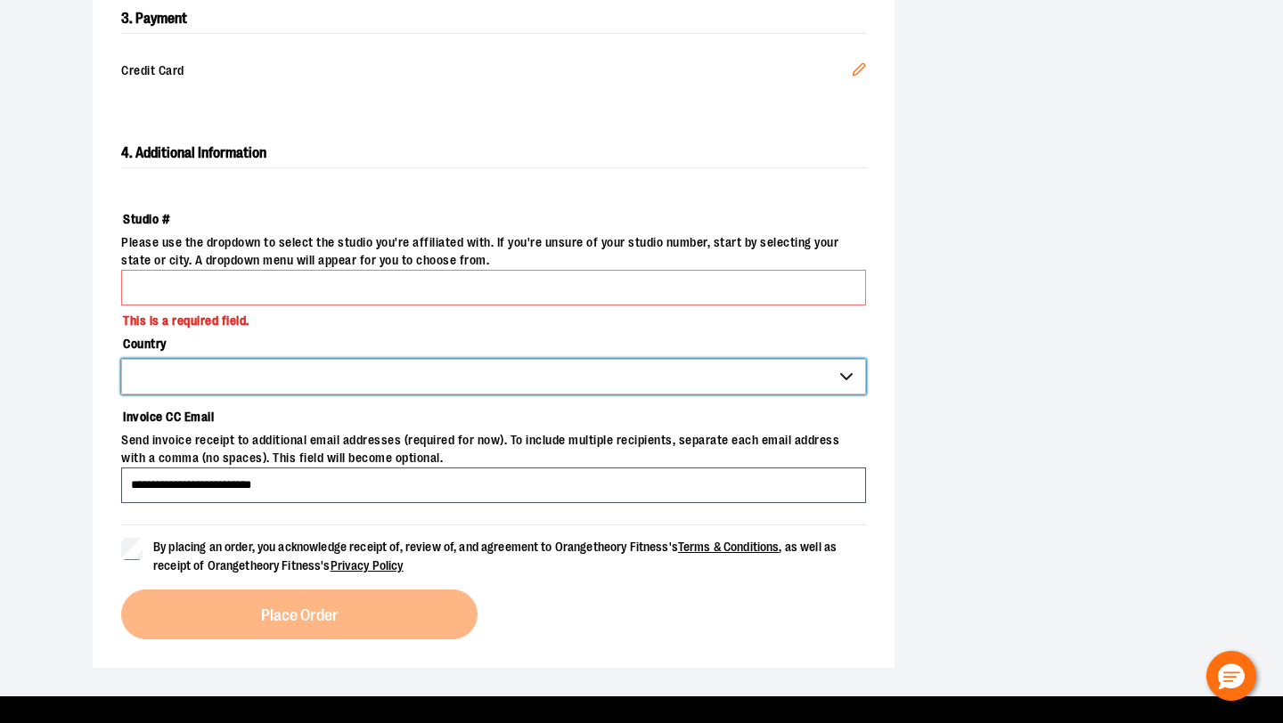
click at [519, 368] on select "*** *** ******* *** *** *** ** *** *** *** *** *** *** *** *** *** *** *** *** …" at bounding box center [493, 377] width 745 height 36
select select "***"
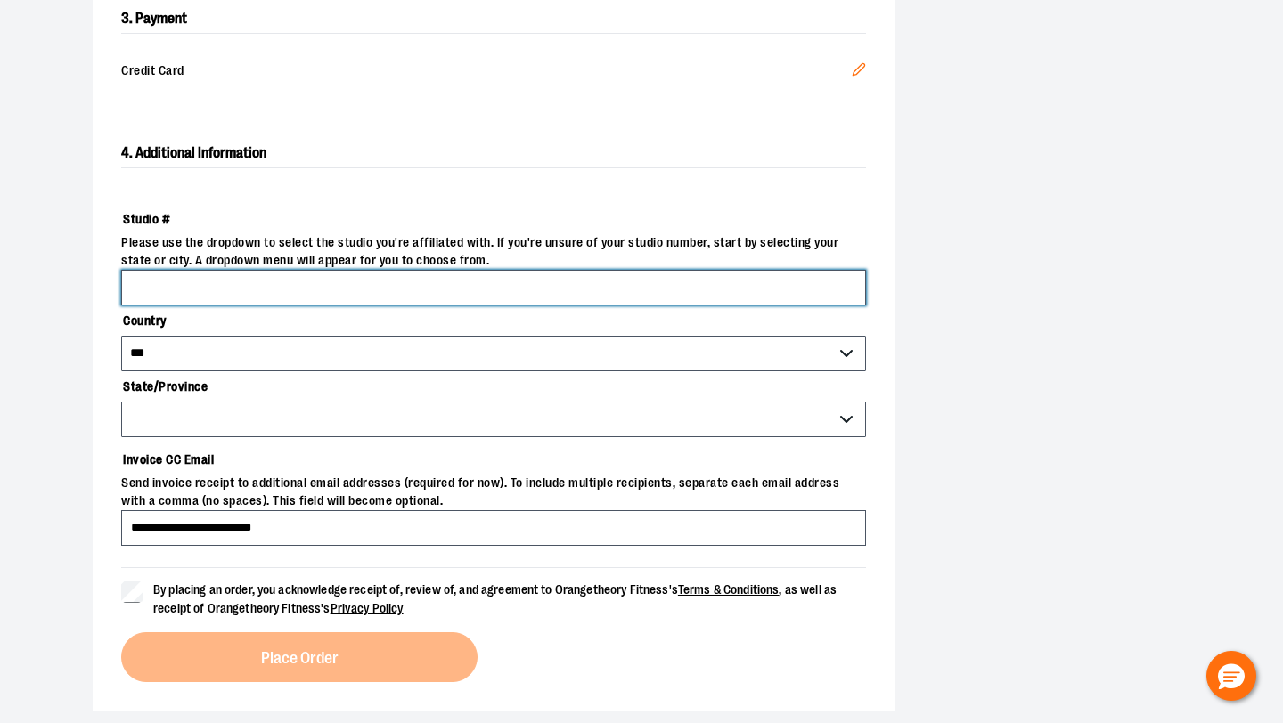
click at [189, 277] on input "Studio #" at bounding box center [493, 288] width 745 height 36
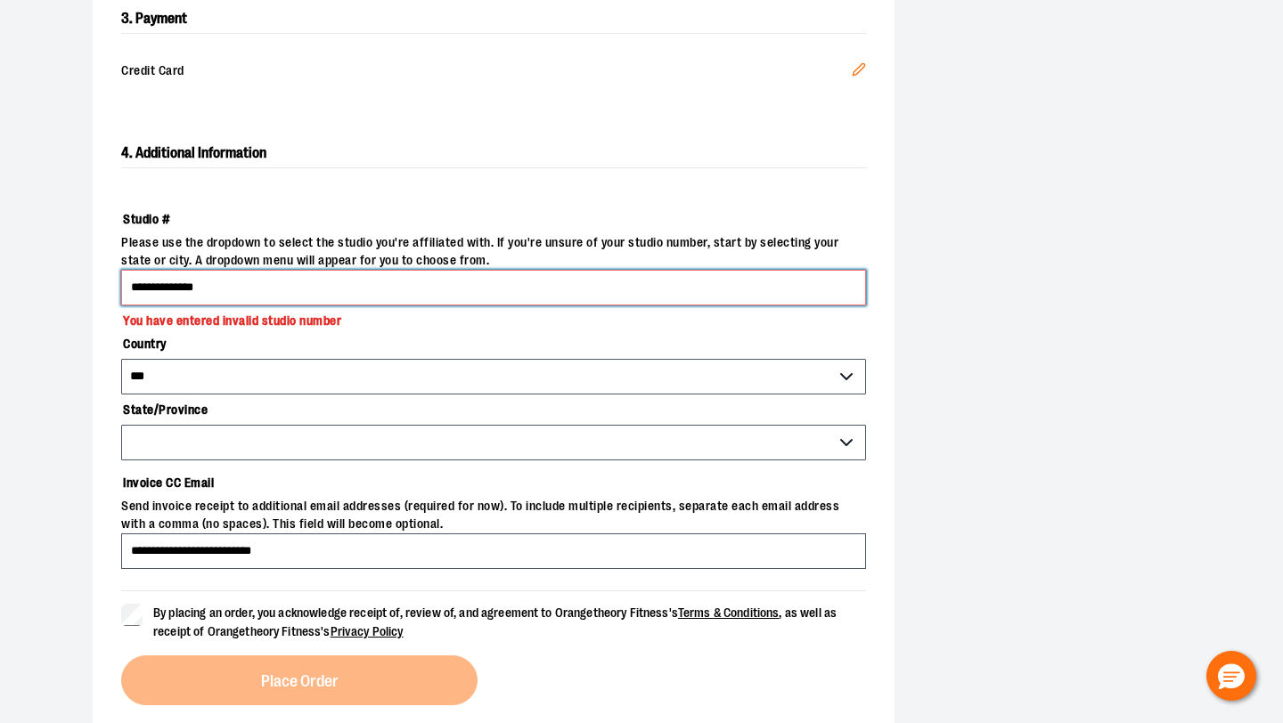
drag, startPoint x: 250, startPoint y: 286, endPoint x: 135, endPoint y: 283, distance: 115.8
click at [135, 283] on input "**********" at bounding box center [493, 288] width 745 height 36
type input "*"
type input "****"
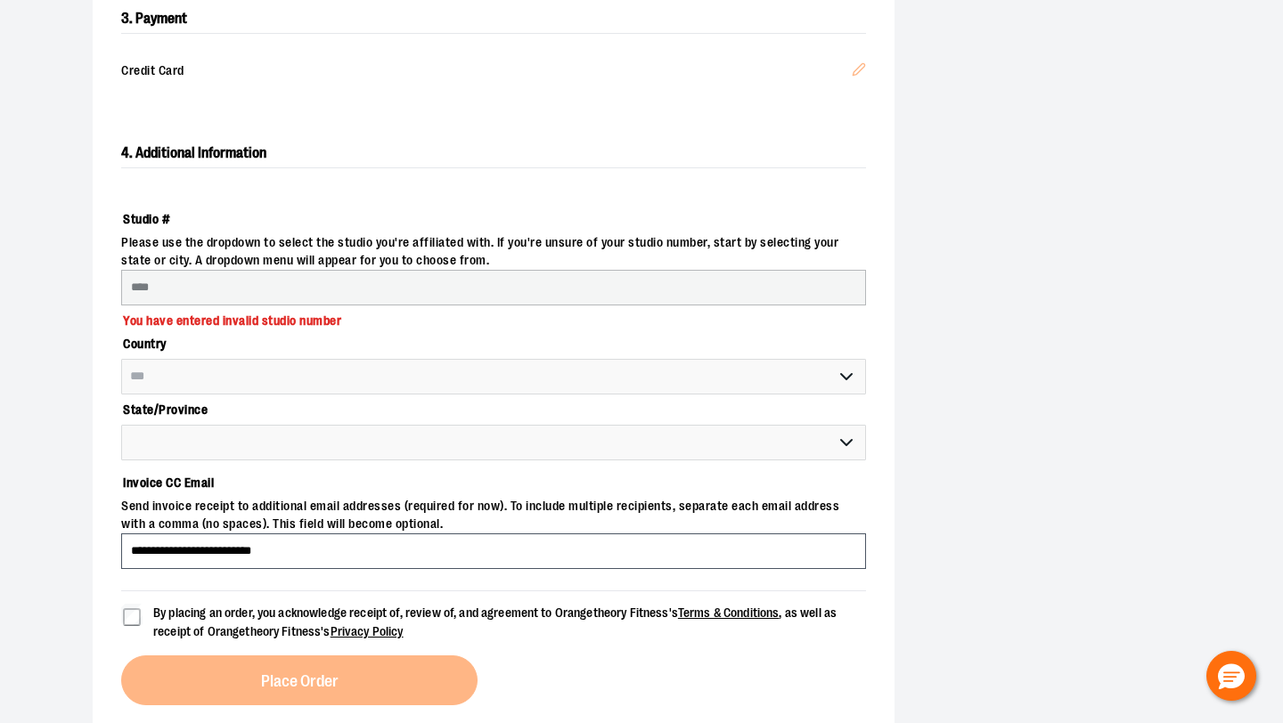
select select "*****"
select select "*******"
select select "****"
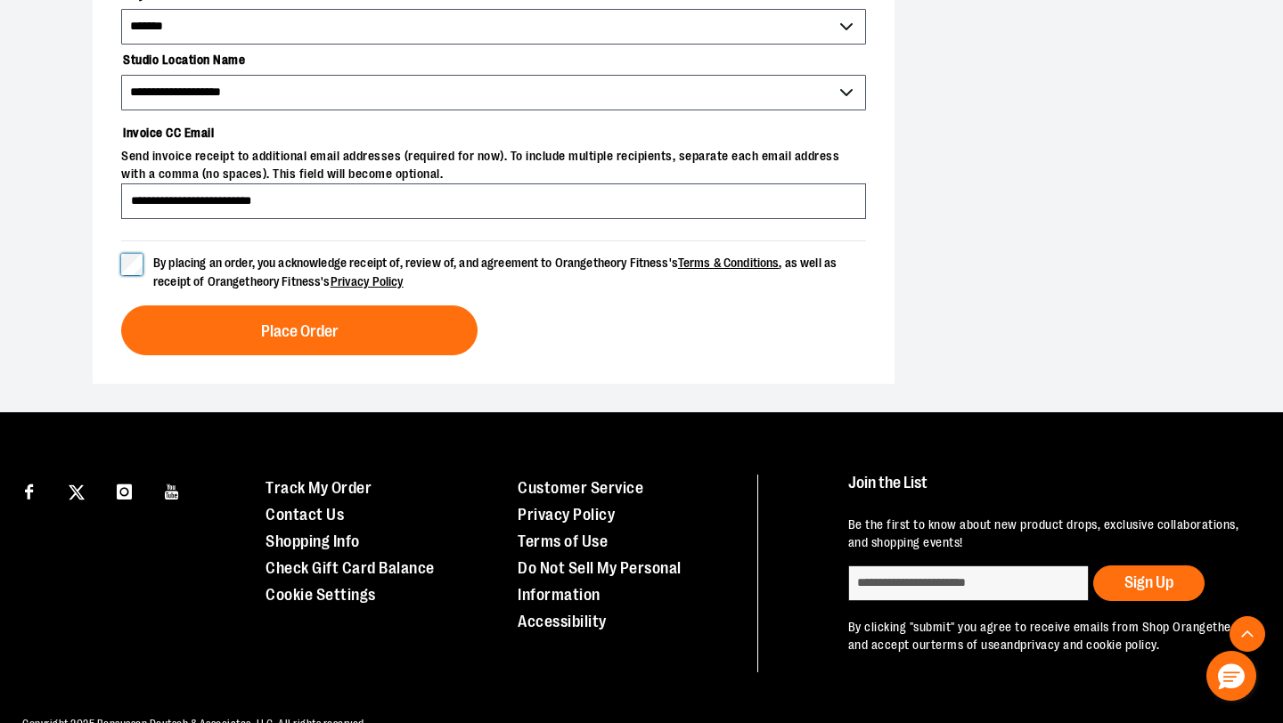
scroll to position [1058, 0]
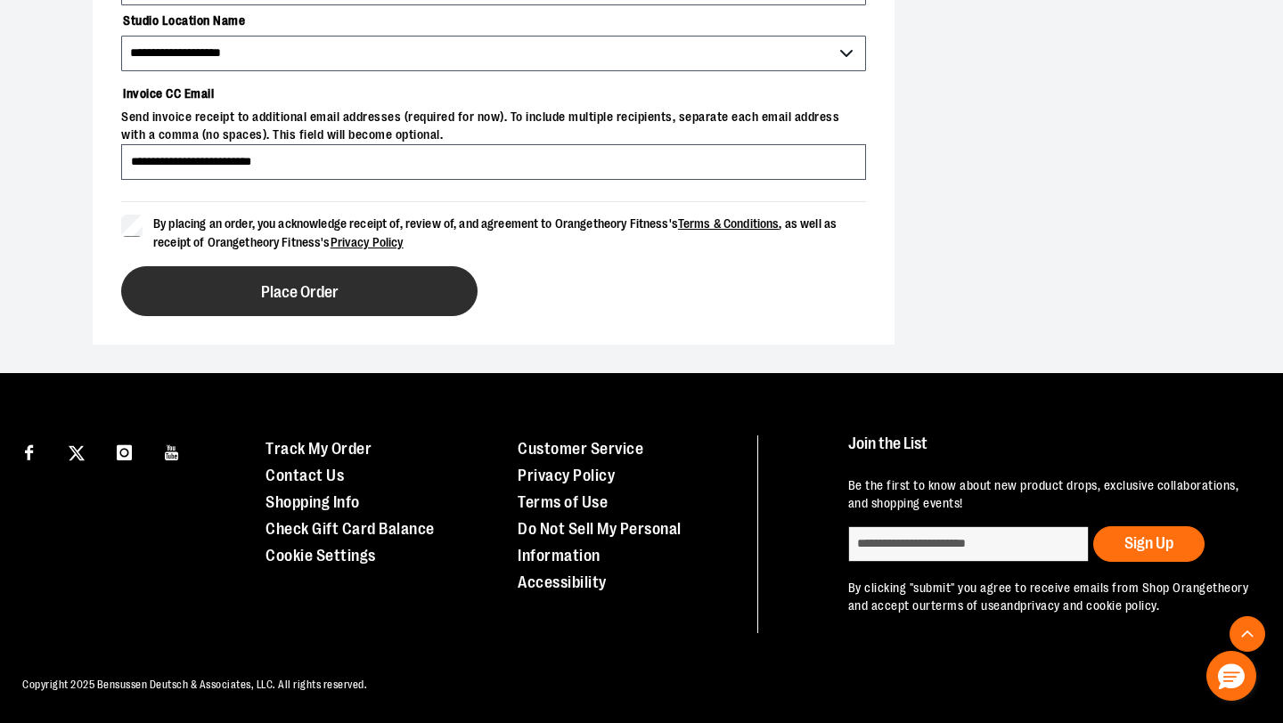
click at [288, 295] on span "Place Order" at bounding box center [300, 292] width 78 height 17
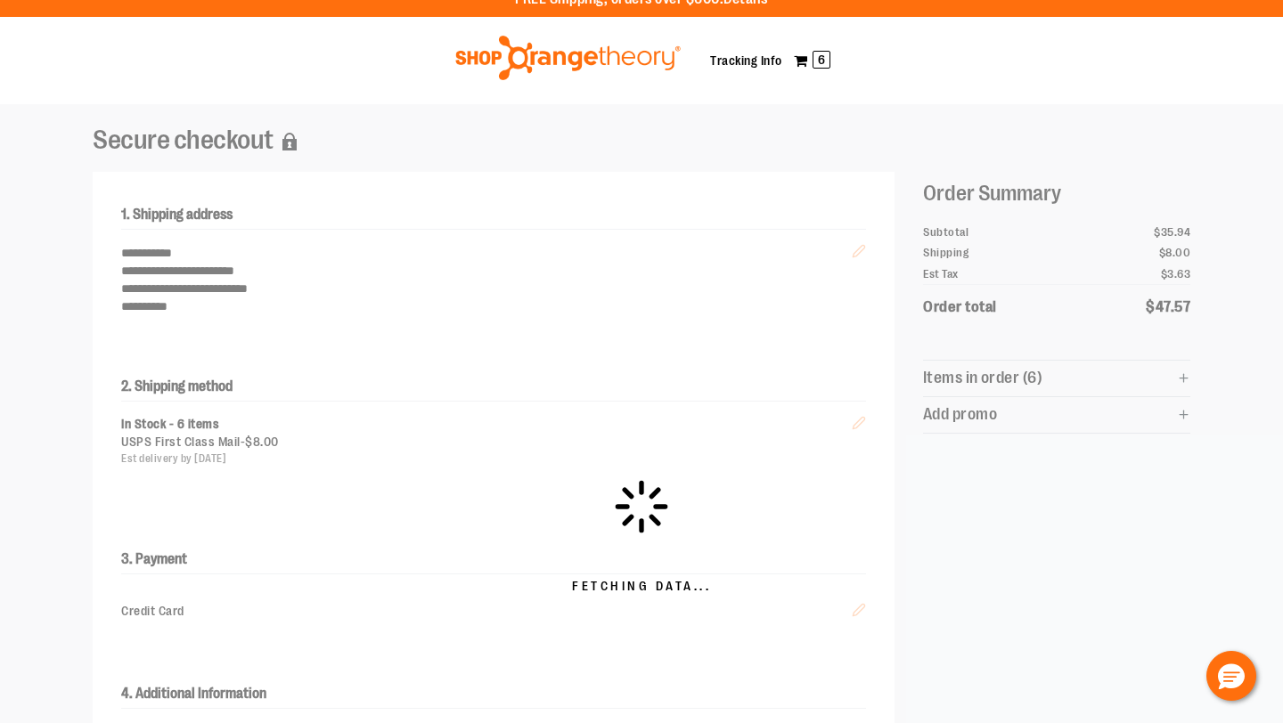
scroll to position [0, 0]
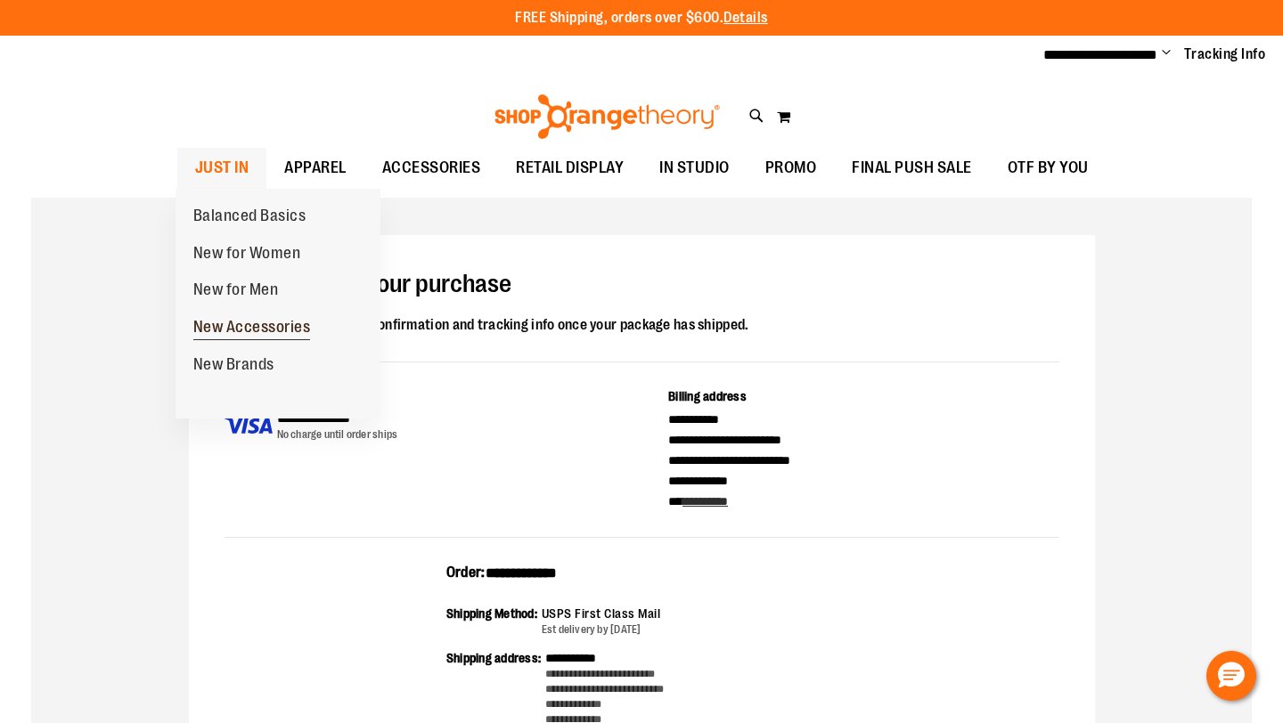
click at [265, 324] on span "New Accessories" at bounding box center [252, 329] width 118 height 22
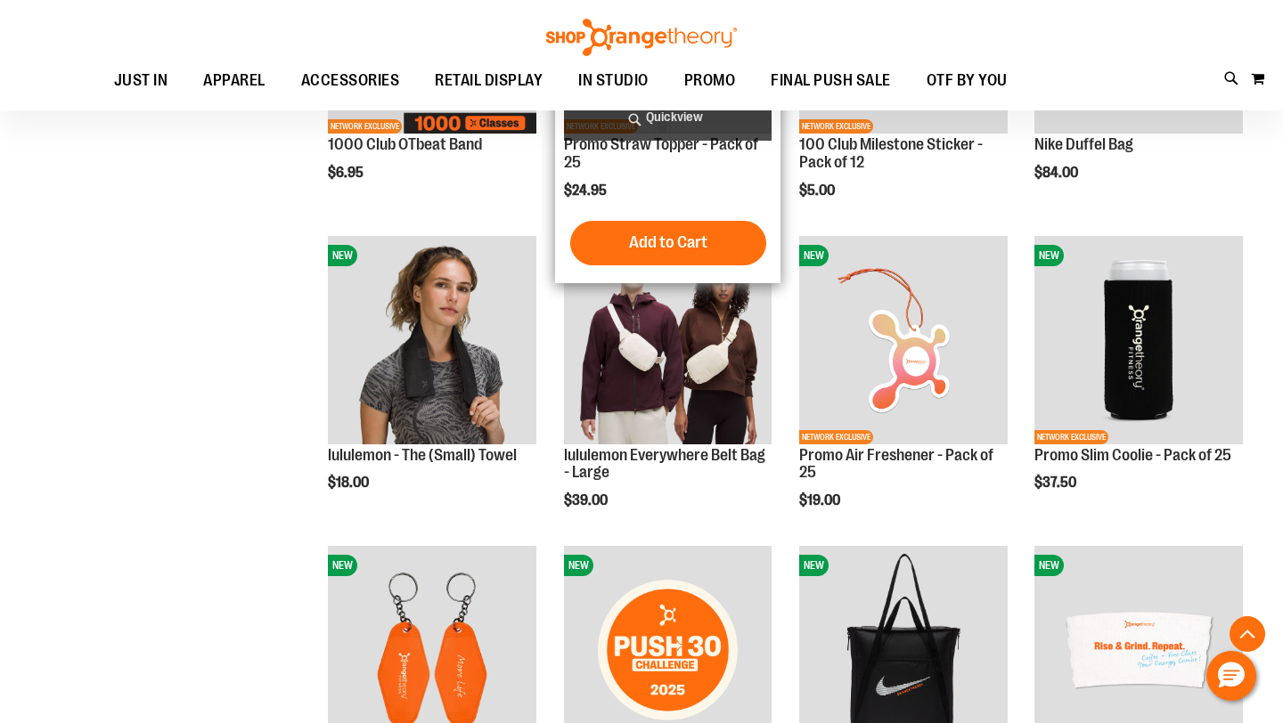
scroll to position [869, 0]
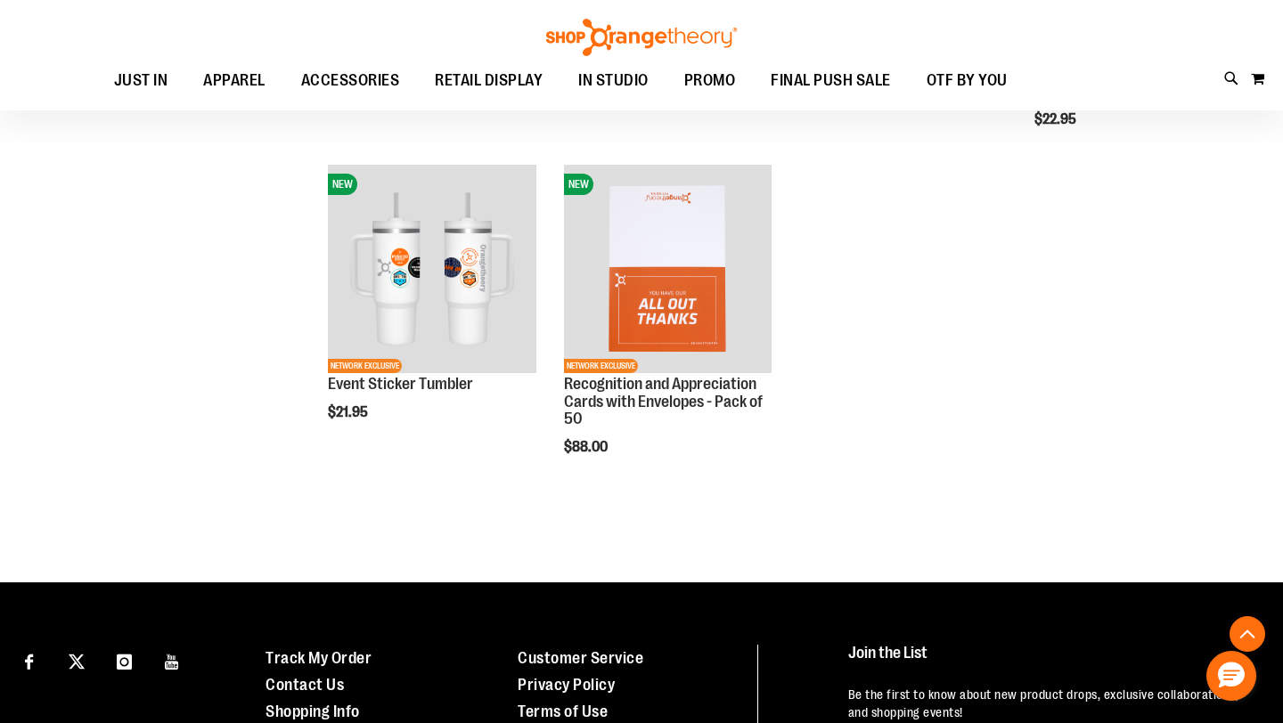
scroll to position [972, 0]
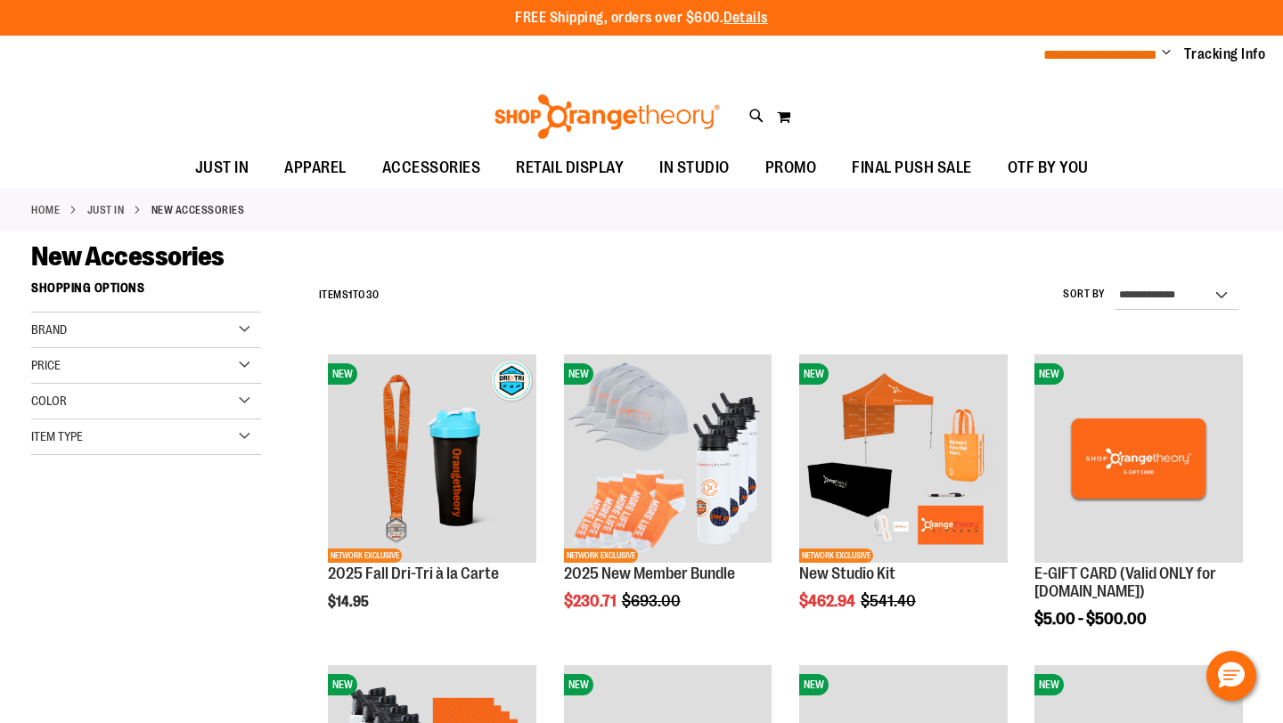
click at [1084, 49] on span "**********" at bounding box center [1100, 54] width 114 height 13
click at [1167, 52] on span "Change" at bounding box center [1166, 53] width 9 height 17
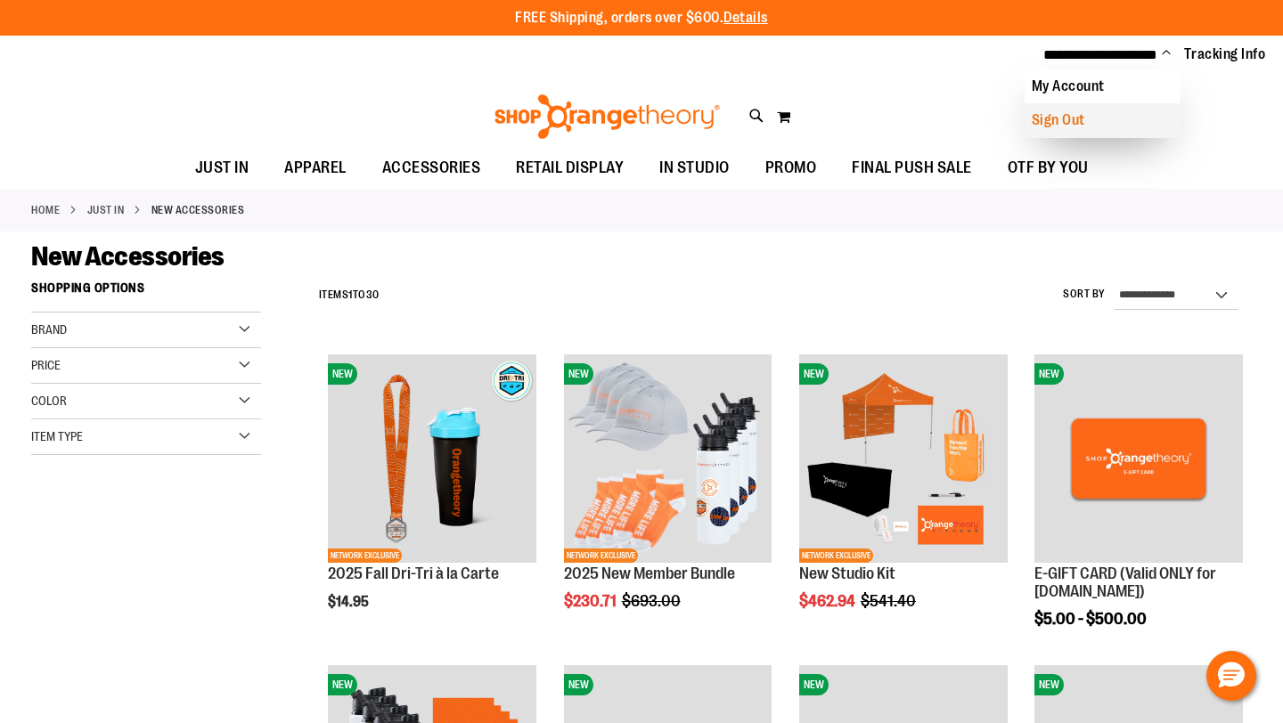
click at [1068, 120] on link "Sign Out" at bounding box center [1103, 120] width 156 height 34
